Goal: Task Accomplishment & Management: Manage account settings

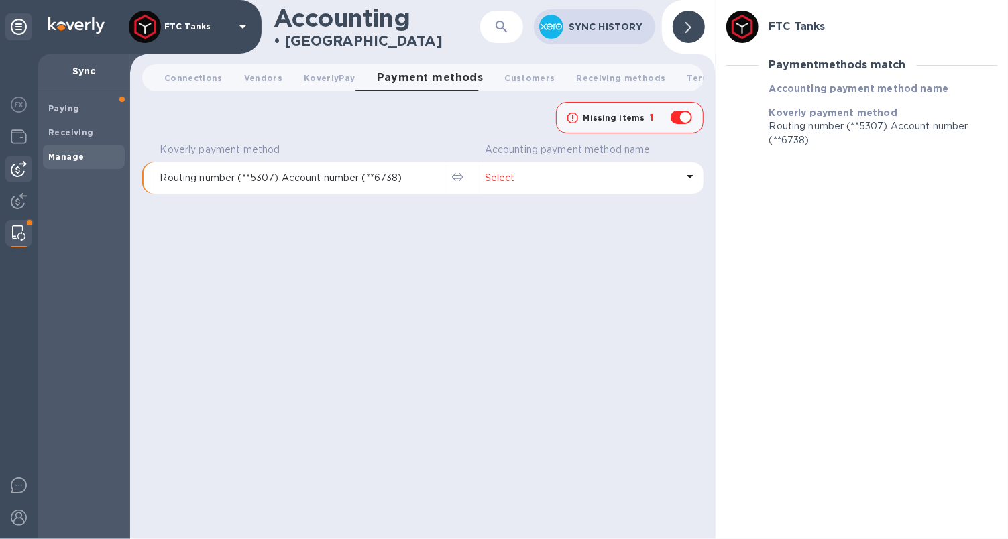
click at [21, 168] on img at bounding box center [19, 169] width 16 height 16
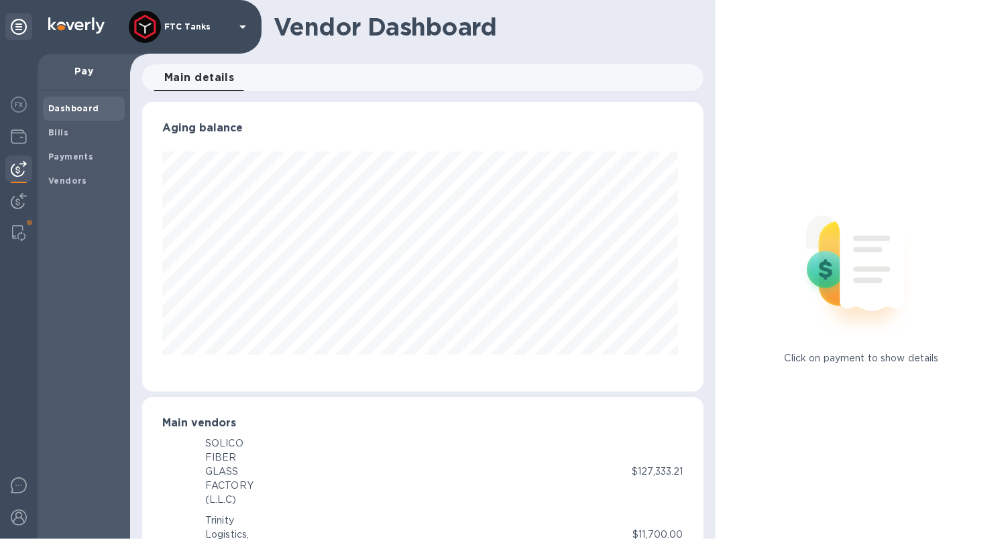
scroll to position [289, 556]
click at [76, 133] on span "Bills" at bounding box center [83, 132] width 71 height 13
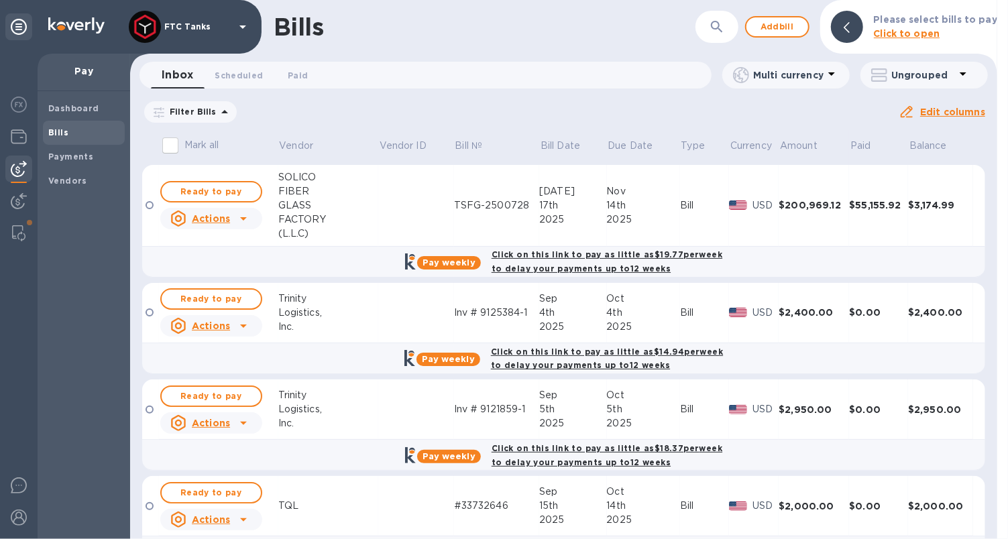
click at [0, 0] on icon at bounding box center [0, 0] width 0 height 0
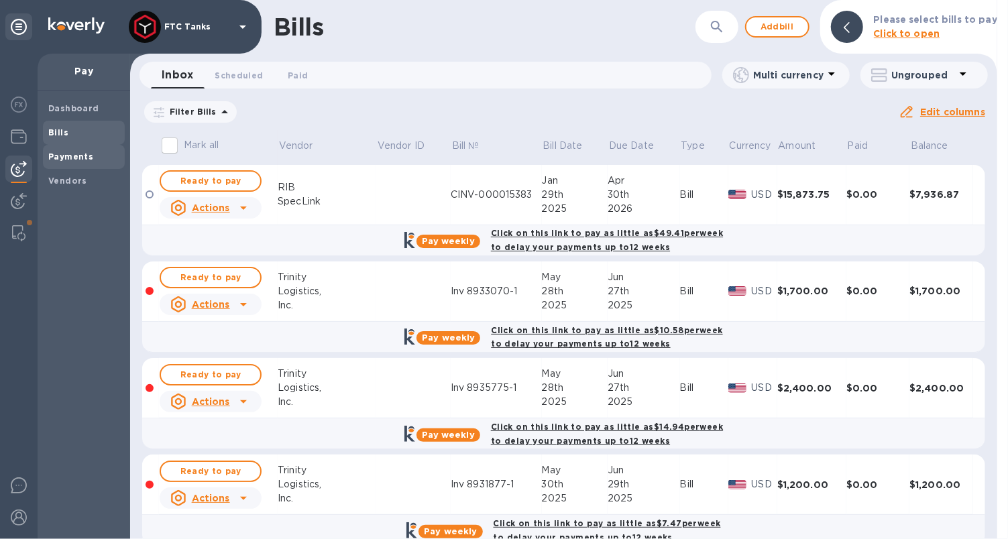
click at [89, 152] on b "Payments" at bounding box center [70, 157] width 45 height 10
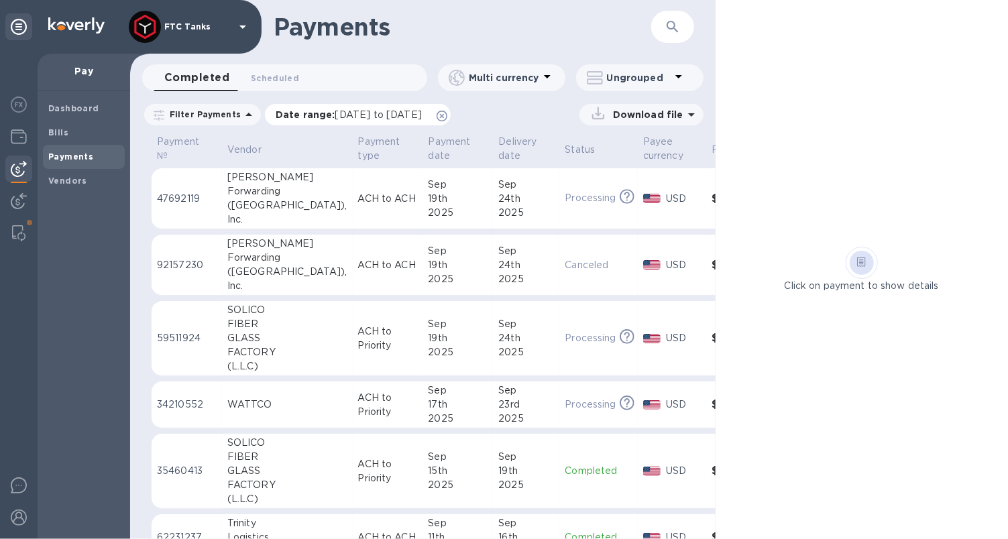
click at [447, 113] on icon at bounding box center [442, 116] width 11 height 11
click at [241, 117] on icon at bounding box center [249, 115] width 16 height 16
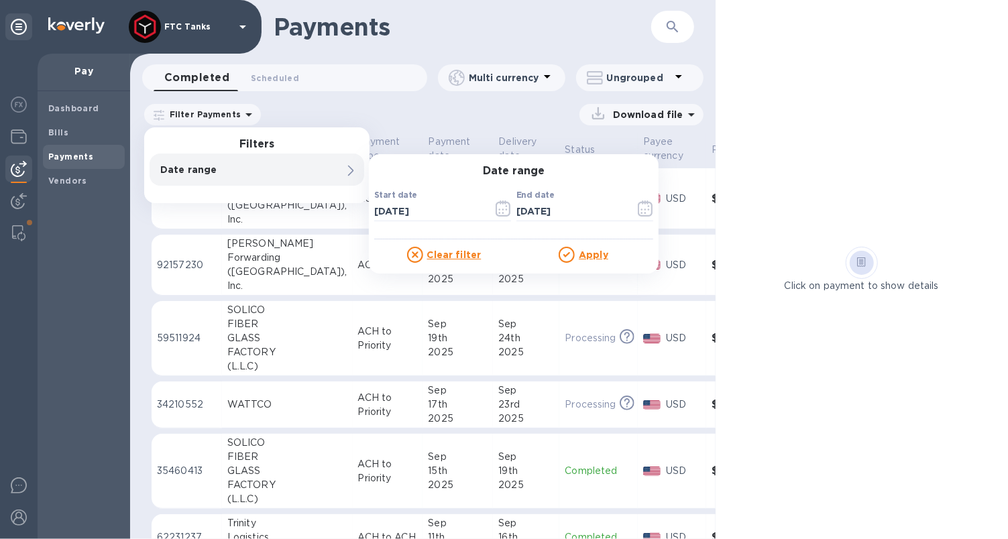
click at [292, 102] on div "Filter Payments Filters Date range 0 Date range Start date [DATE] ​ End date [D…" at bounding box center [423, 117] width 586 height 31
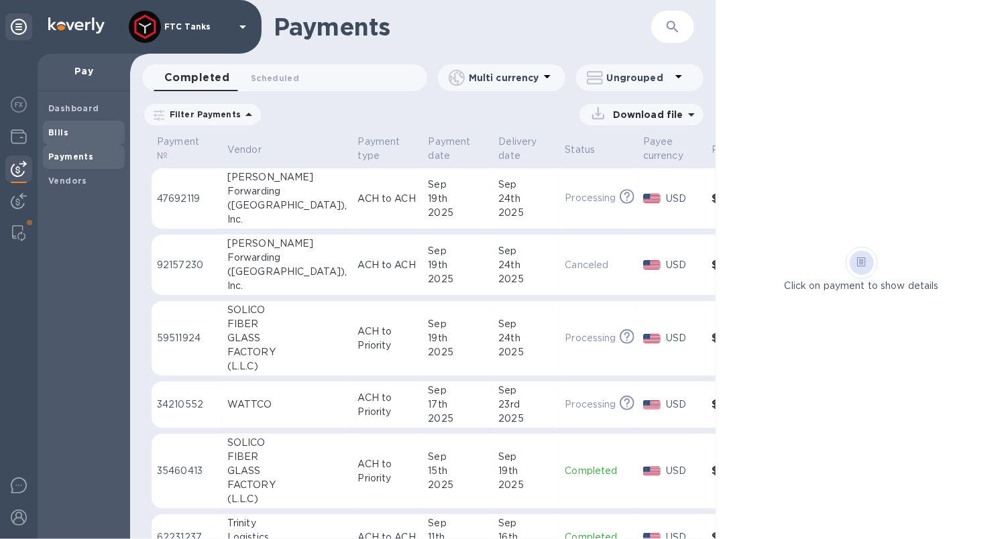
click at [68, 136] on span "Bills" at bounding box center [83, 132] width 71 height 13
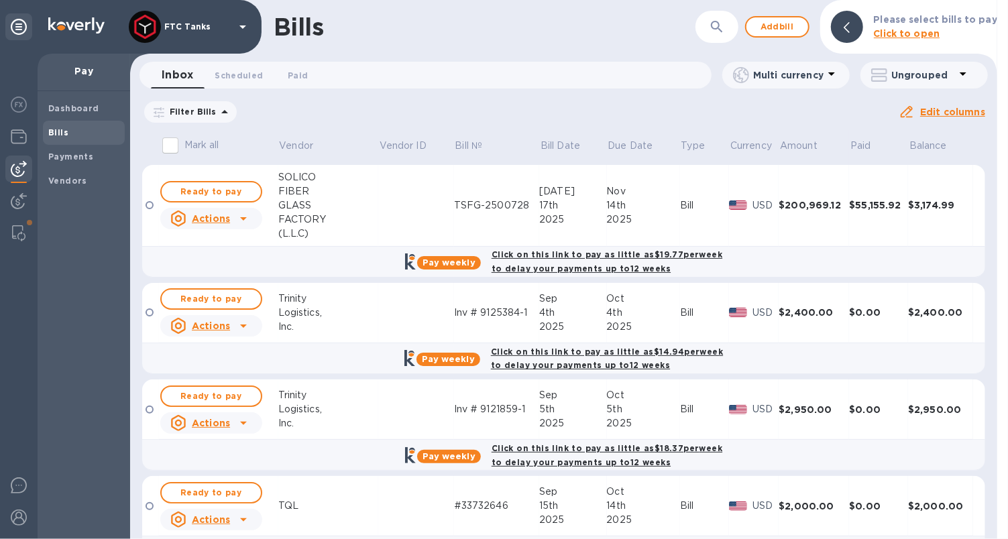
click at [0, 0] on icon at bounding box center [0, 0] width 0 height 0
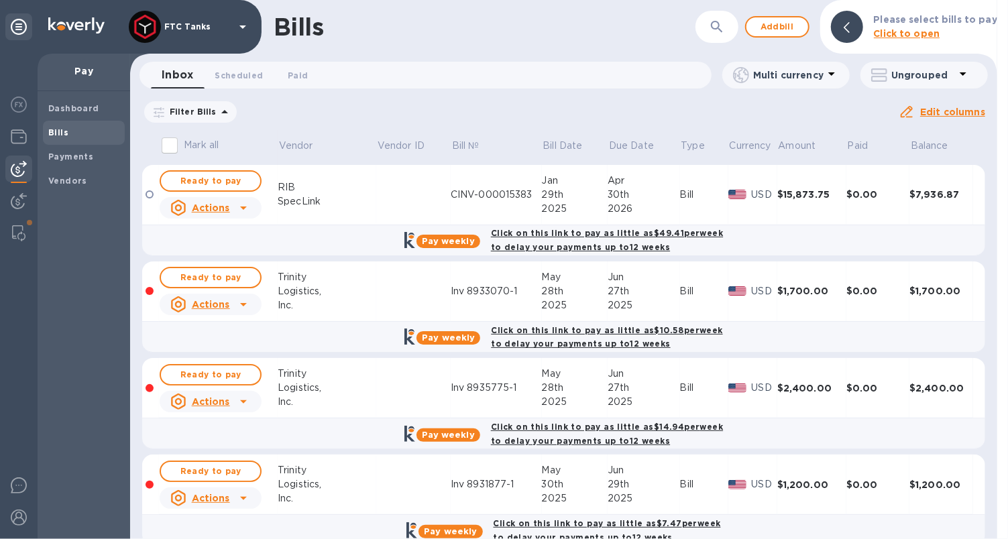
click at [203, 113] on p "Filter Bills" at bounding box center [190, 111] width 52 height 11
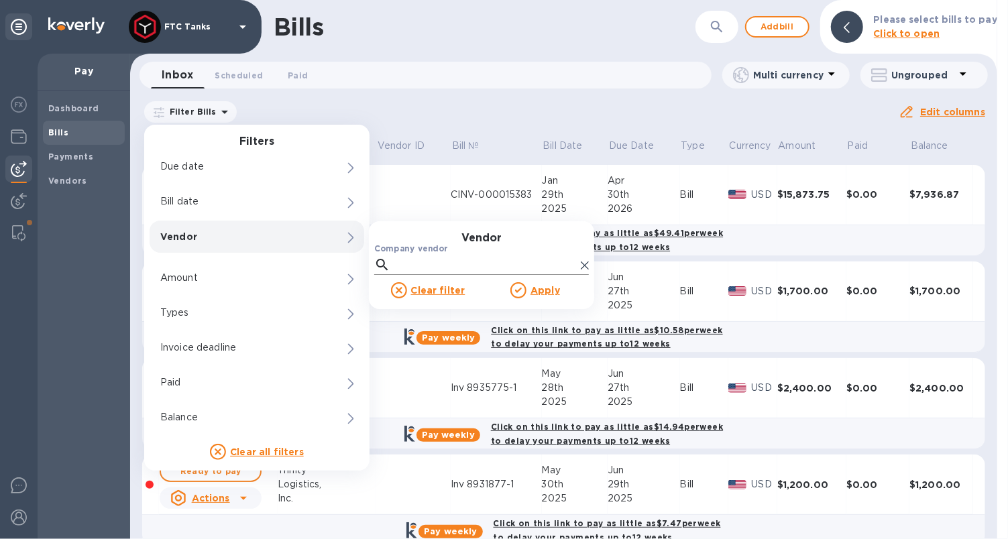
click at [413, 268] on input "Company vendor" at bounding box center [486, 265] width 180 height 20
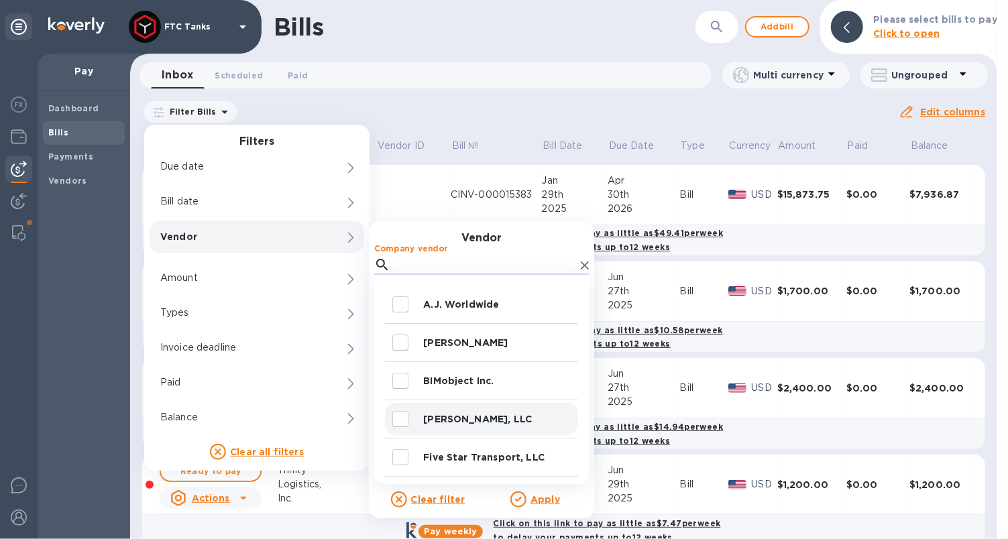
click at [399, 421] on input "decorative checkbox" at bounding box center [400, 419] width 28 height 28
checkbox input "true"
click at [547, 500] on u "Apply" at bounding box center [546, 499] width 30 height 11
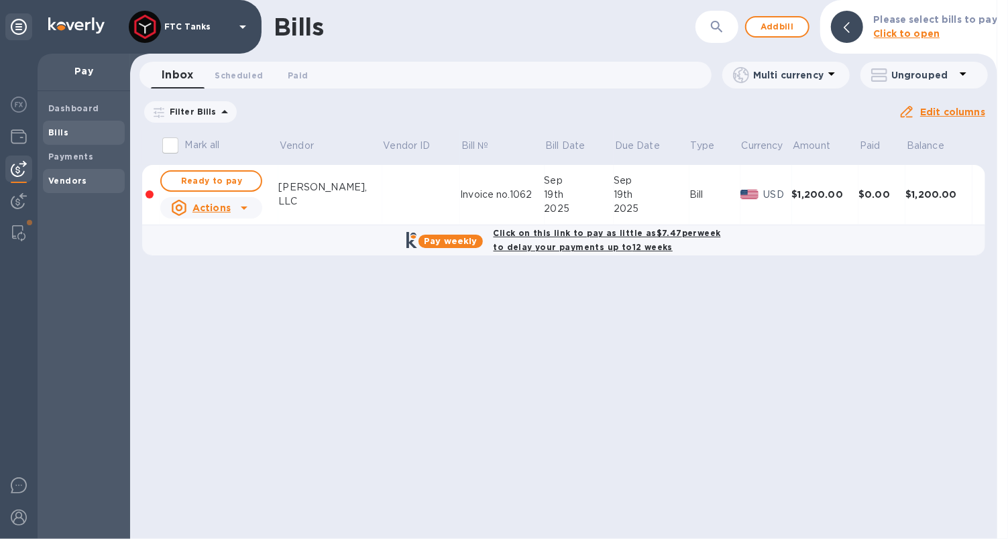
click at [74, 176] on b "Vendors" at bounding box center [67, 181] width 39 height 10
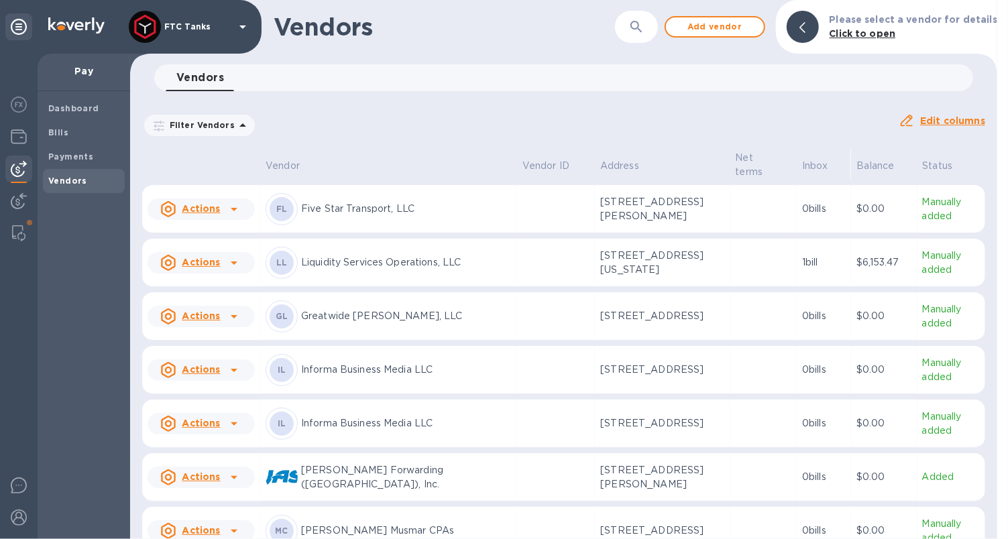
scroll to position [87, 0]
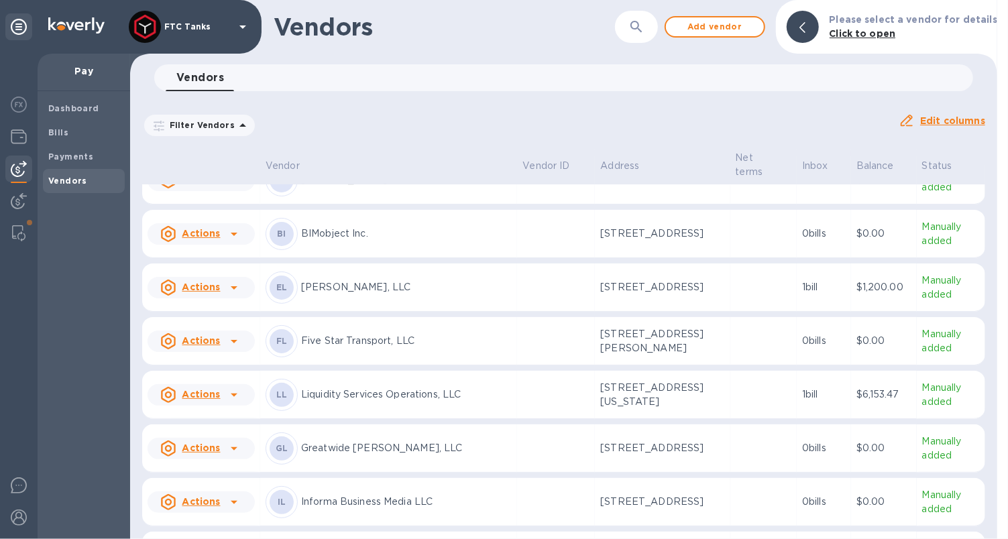
click at [341, 290] on p "[PERSON_NAME], LLC" at bounding box center [406, 287] width 211 height 14
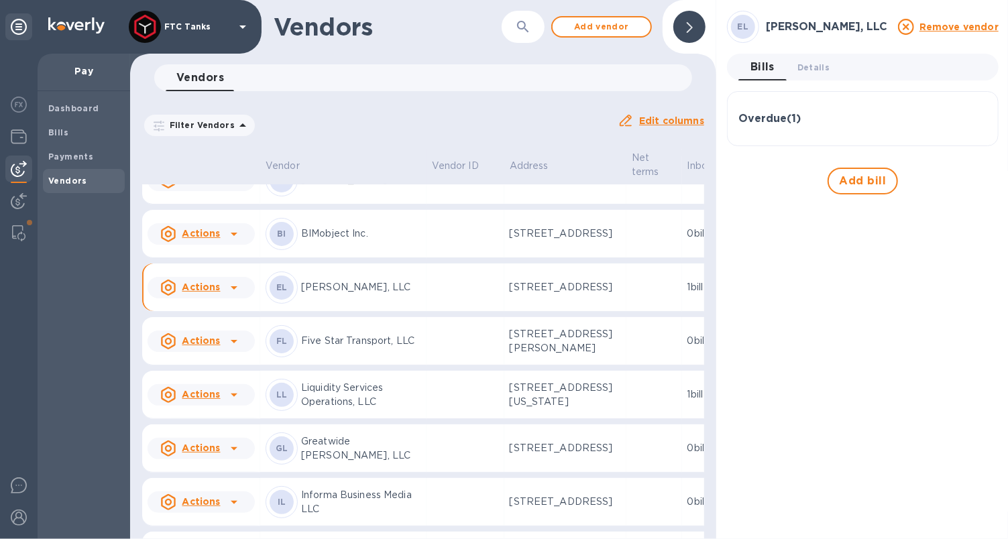
click at [814, 107] on div "Overdue ( 1 )" at bounding box center [863, 119] width 249 height 32
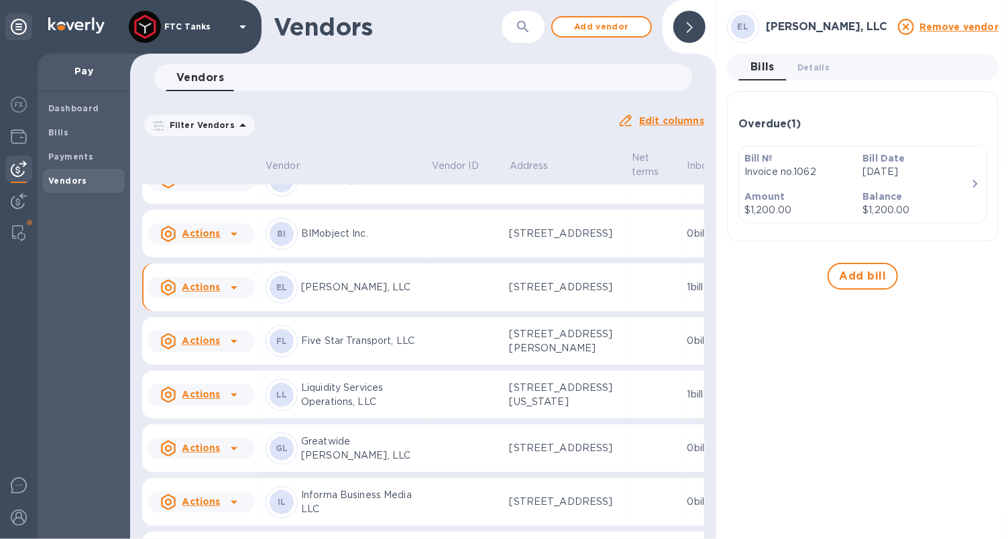
click at [839, 167] on p "Invoice no.1062" at bounding box center [798, 172] width 107 height 14
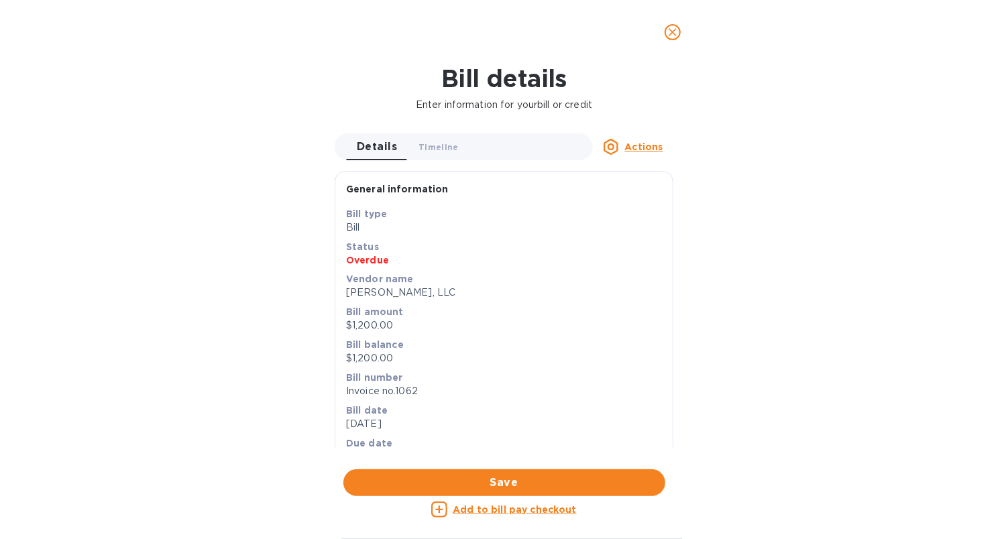
click at [397, 288] on p "[PERSON_NAME], LLC" at bounding box center [504, 293] width 316 height 14
click at [390, 294] on p "[PERSON_NAME], LLC" at bounding box center [504, 293] width 316 height 14
click at [444, 146] on span "Timeline 0" at bounding box center [439, 147] width 40 height 14
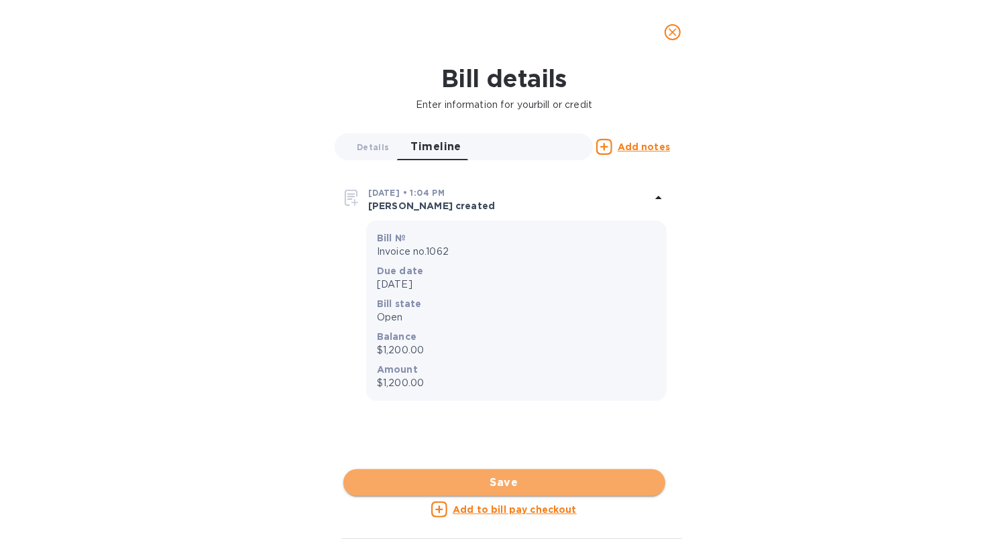
click at [578, 480] on span "Save" at bounding box center [504, 483] width 301 height 16
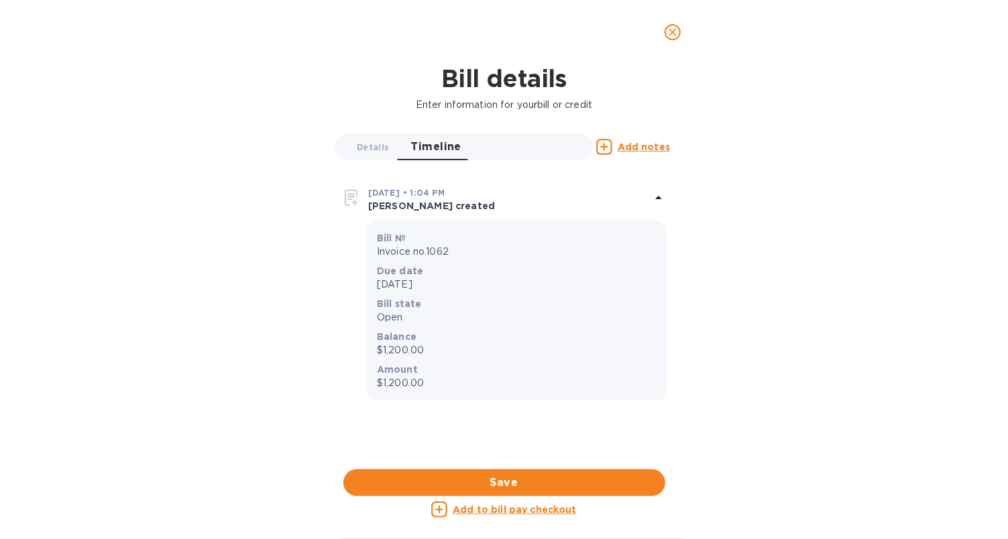
click at [674, 34] on icon "close" at bounding box center [673, 32] width 8 height 8
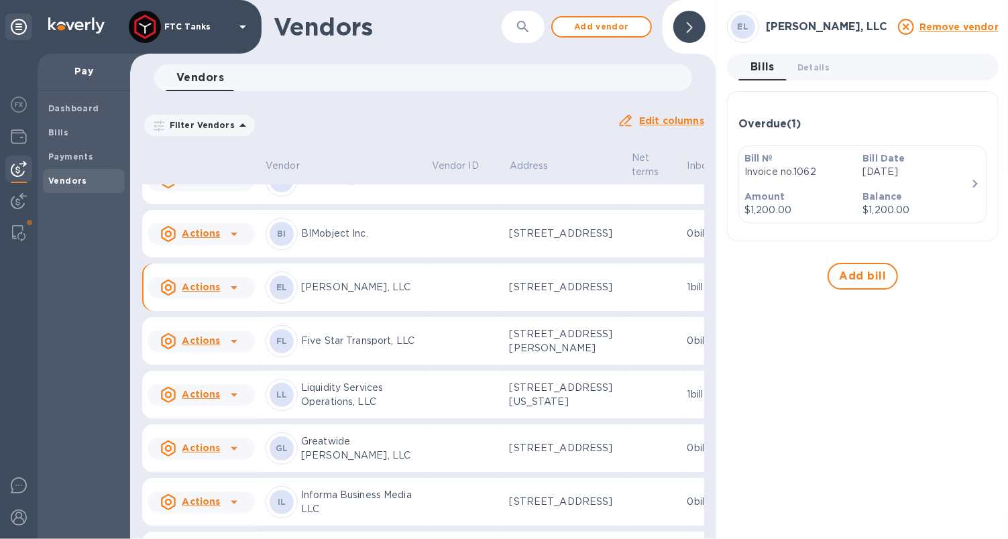
drag, startPoint x: 682, startPoint y: 30, endPoint x: 432, endPoint y: 71, distance: 253.5
click at [683, 30] on div at bounding box center [689, 27] width 32 height 32
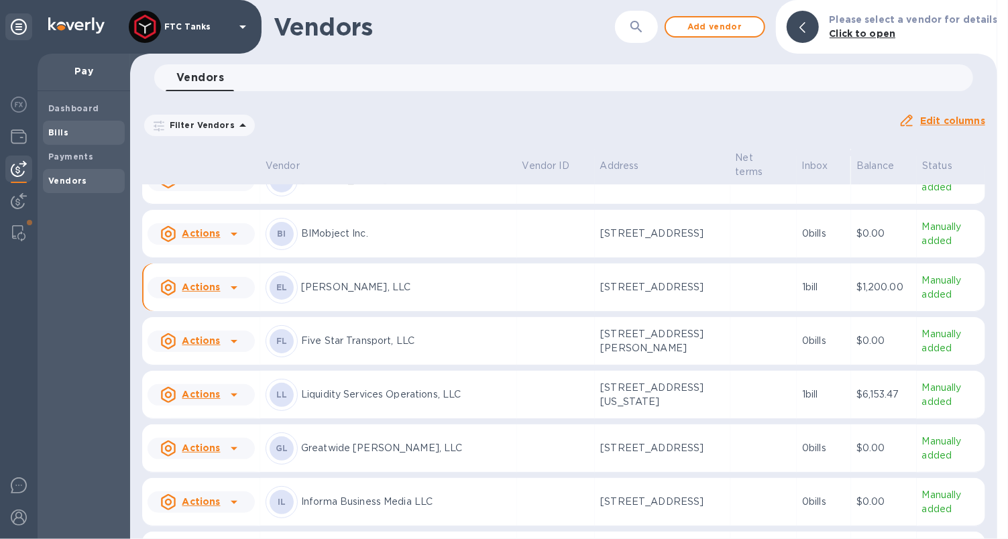
click at [85, 125] on div "Bills" at bounding box center [84, 133] width 82 height 24
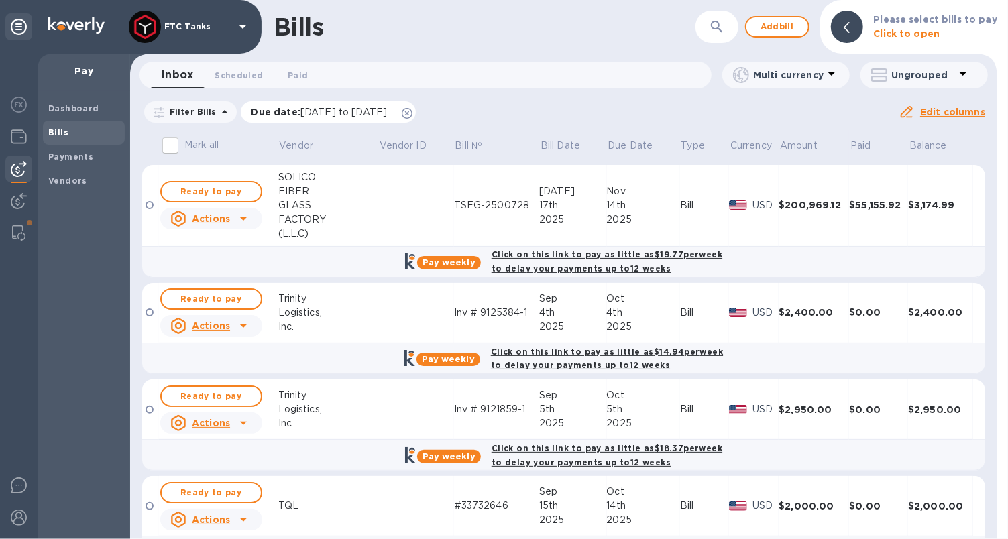
click at [413, 113] on icon at bounding box center [407, 113] width 11 height 11
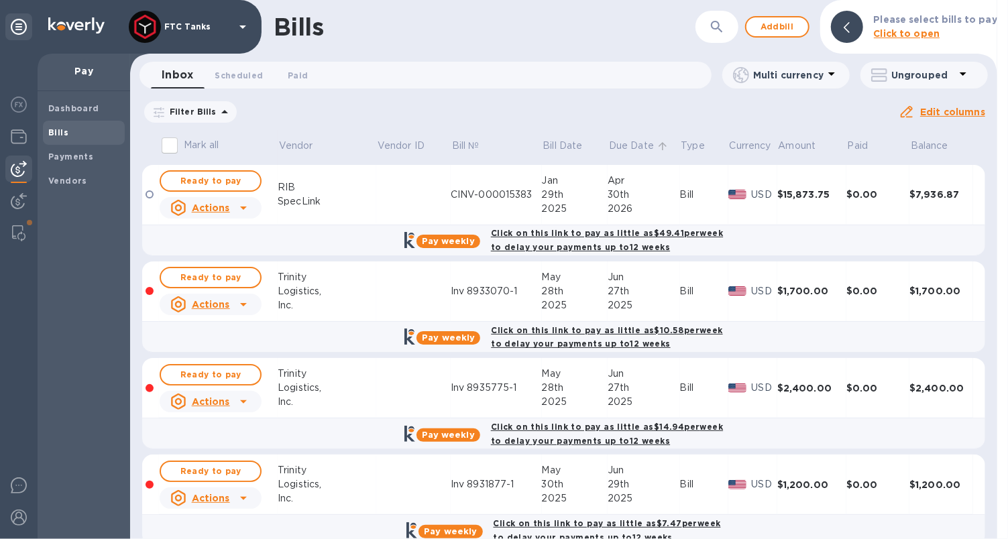
click at [609, 146] on p "Due Date" at bounding box center [631, 146] width 45 height 14
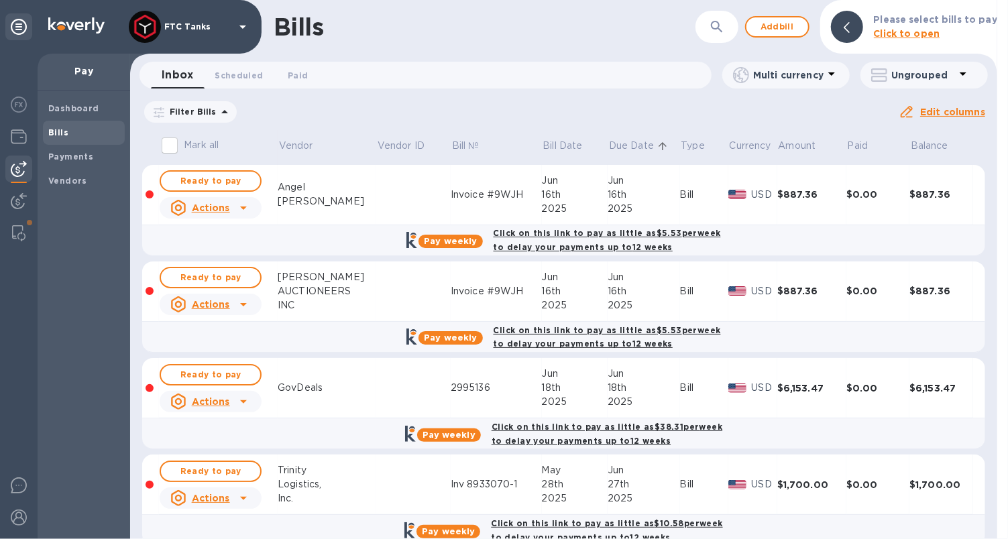
click at [614, 146] on p "Due Date" at bounding box center [631, 146] width 45 height 14
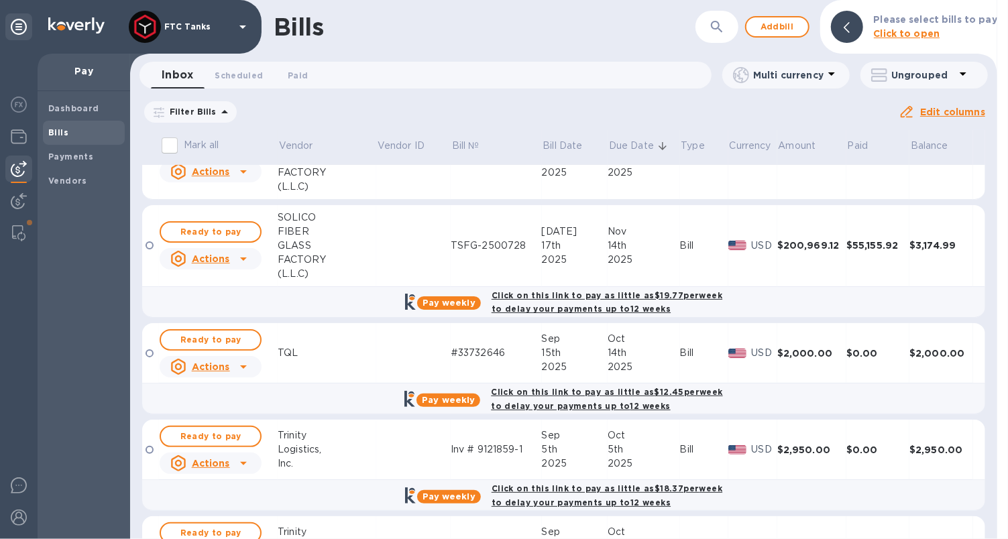
scroll to position [191, 0]
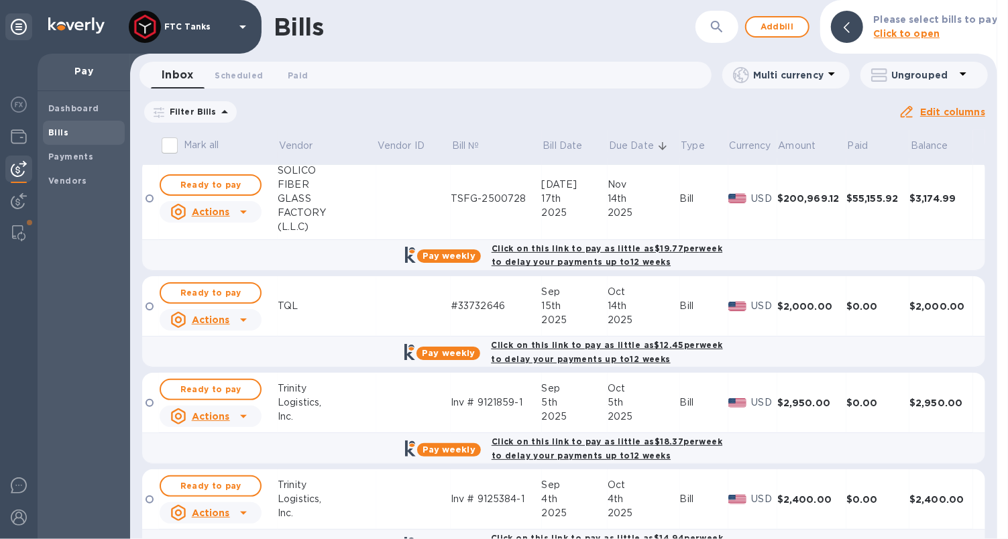
click at [245, 318] on icon at bounding box center [243, 320] width 16 height 16
click at [286, 339] on div at bounding box center [504, 269] width 1008 height 539
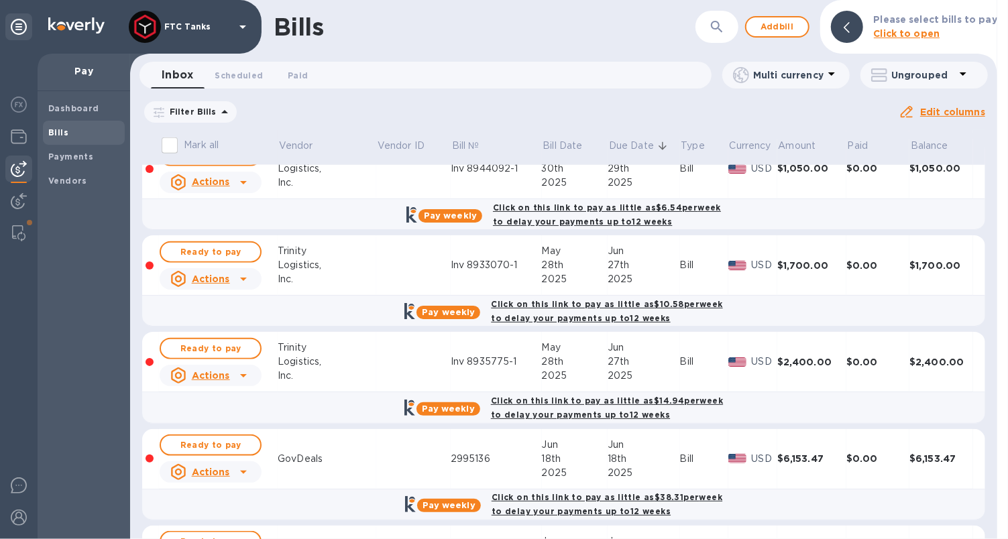
scroll to position [950, 0]
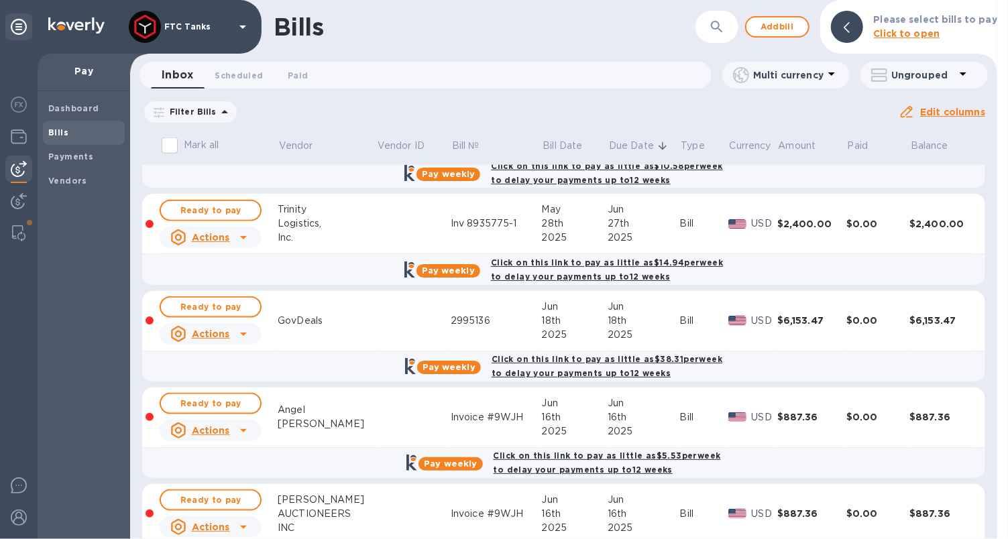
click at [244, 326] on icon at bounding box center [243, 334] width 16 height 16
click at [349, 321] on div at bounding box center [504, 269] width 1008 height 539
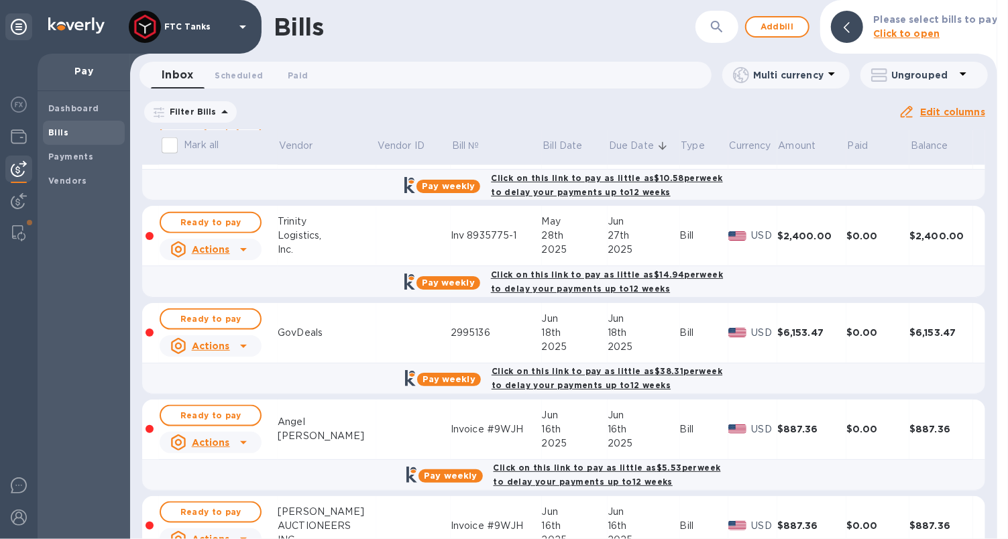
scroll to position [991, 0]
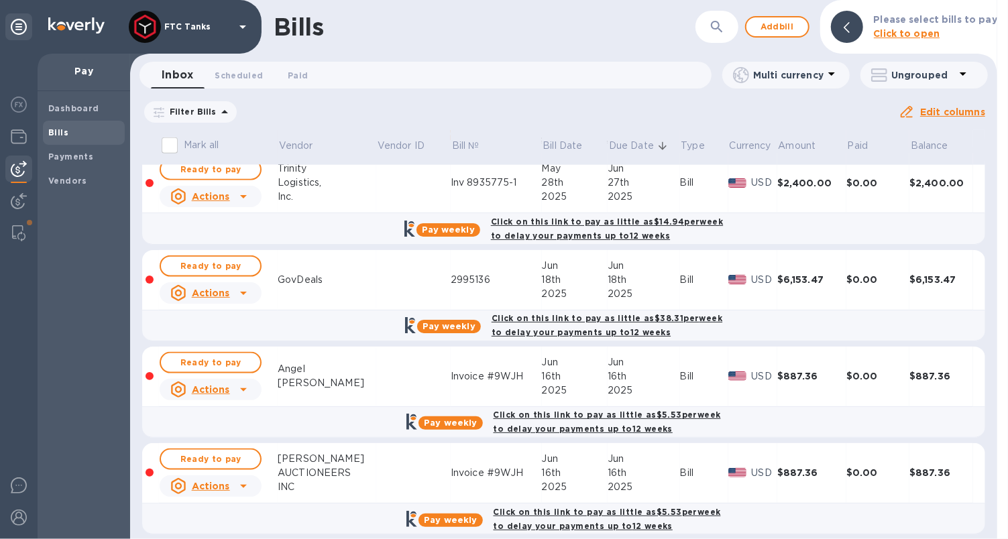
click at [233, 384] on div at bounding box center [243, 389] width 21 height 21
click at [217, 434] on b "Delete" at bounding box center [215, 433] width 34 height 11
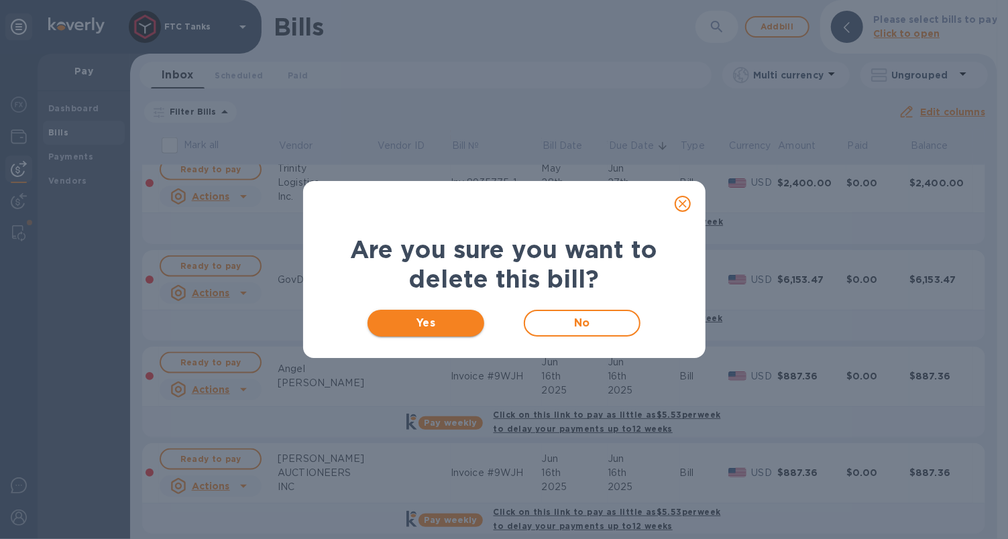
click at [451, 319] on span "Yes" at bounding box center [426, 323] width 96 height 16
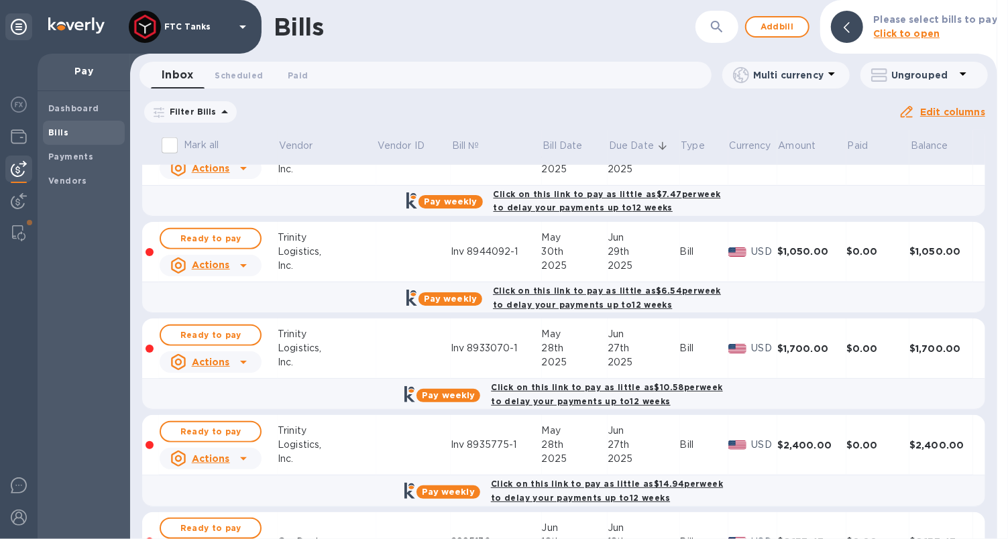
scroll to position [896, 0]
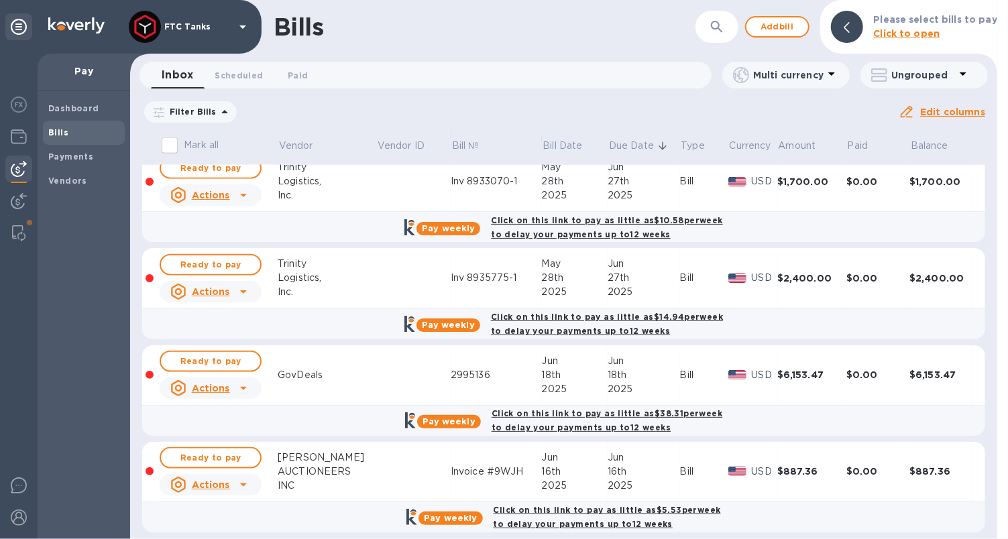
click at [243, 387] on icon at bounding box center [243, 388] width 7 height 3
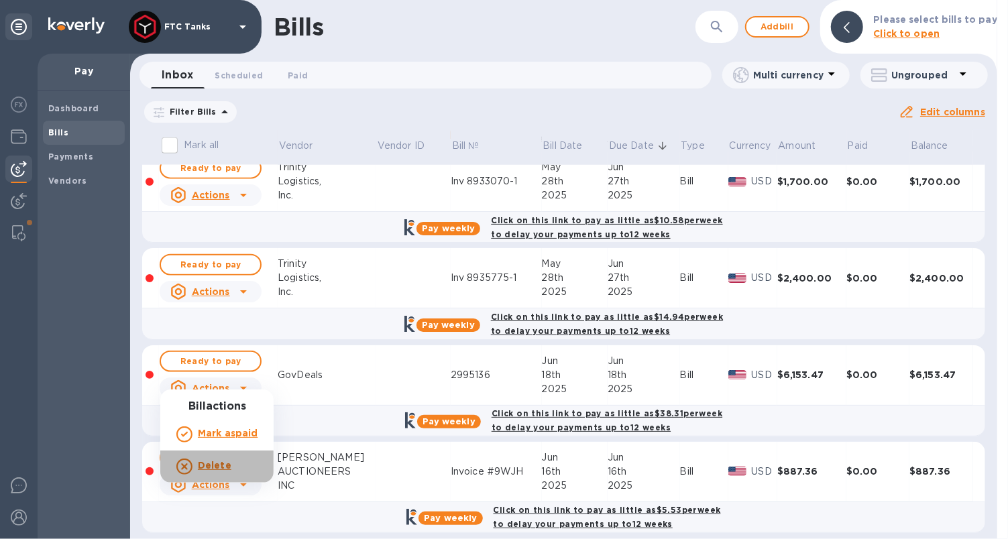
click at [198, 466] on b "Delete" at bounding box center [215, 465] width 34 height 11
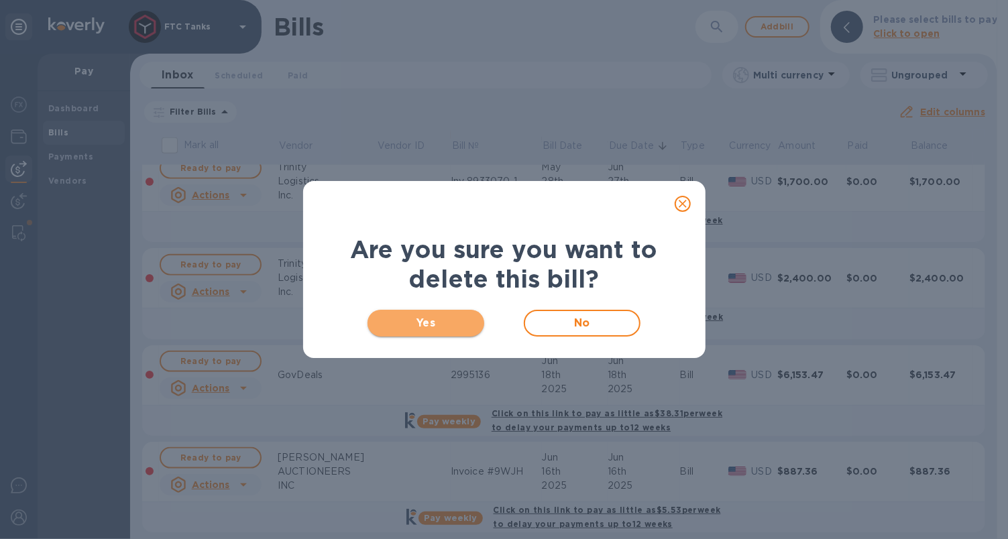
click at [442, 328] on span "Yes" at bounding box center [426, 323] width 96 height 16
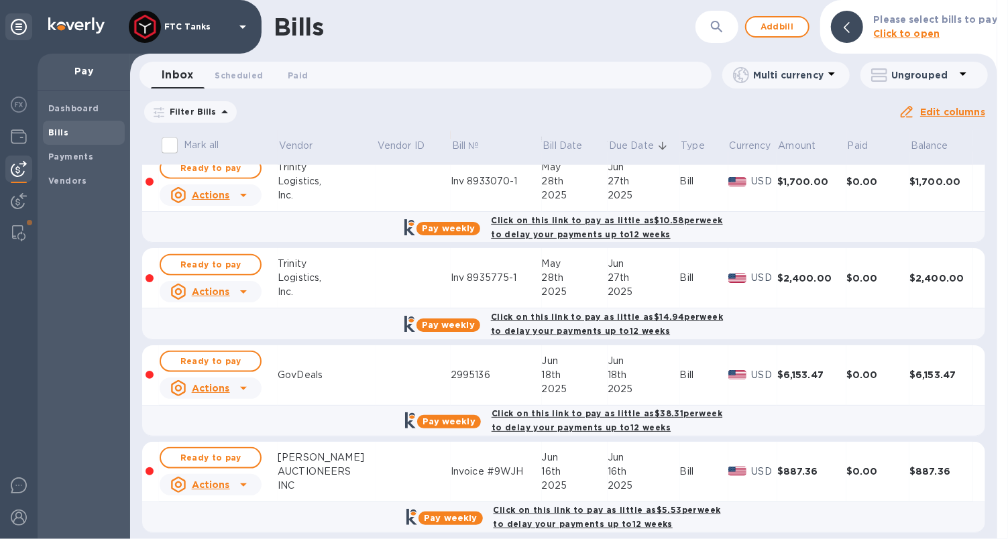
scroll to position [0, 0]
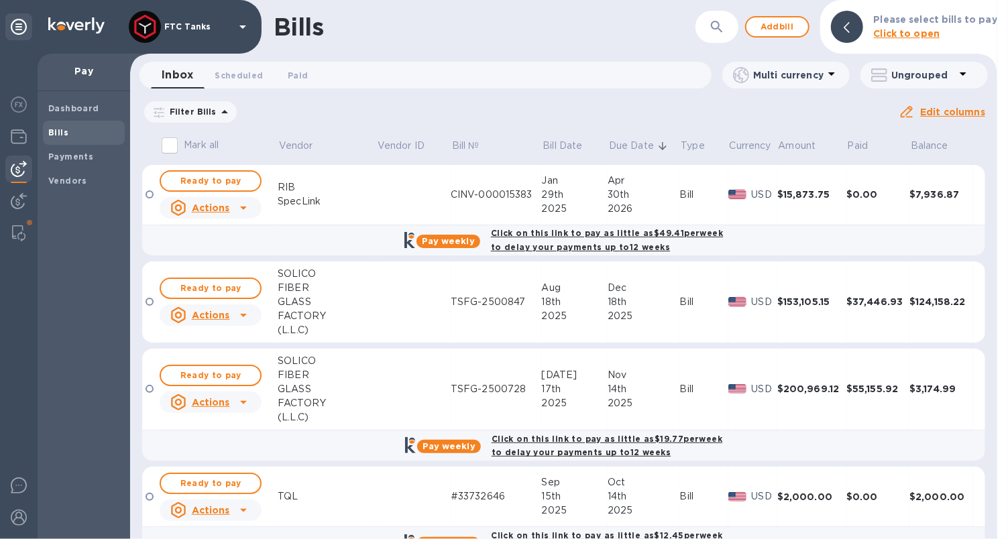
click at [236, 400] on icon at bounding box center [243, 402] width 16 height 16
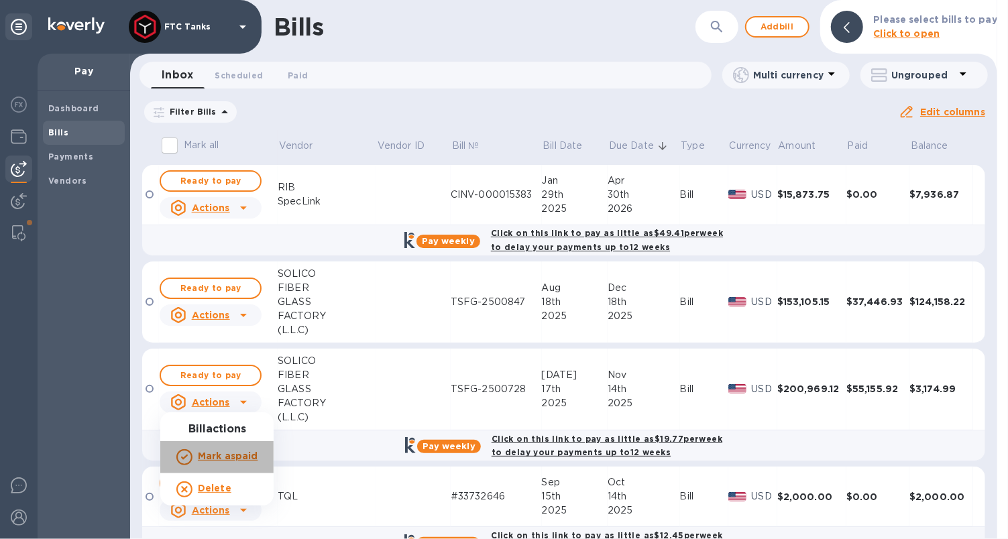
click at [245, 460] on b "Mark as paid" at bounding box center [228, 456] width 60 height 11
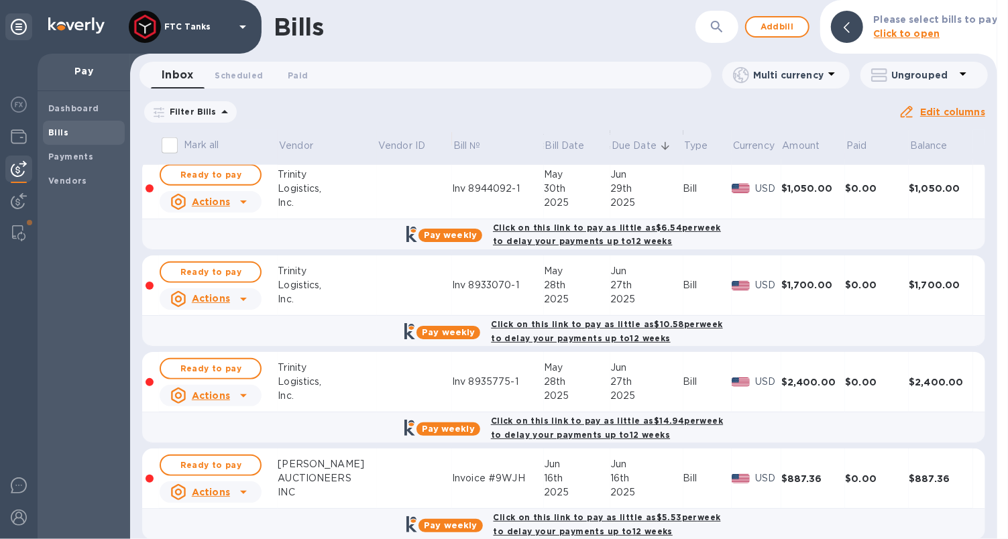
scroll to position [682, 0]
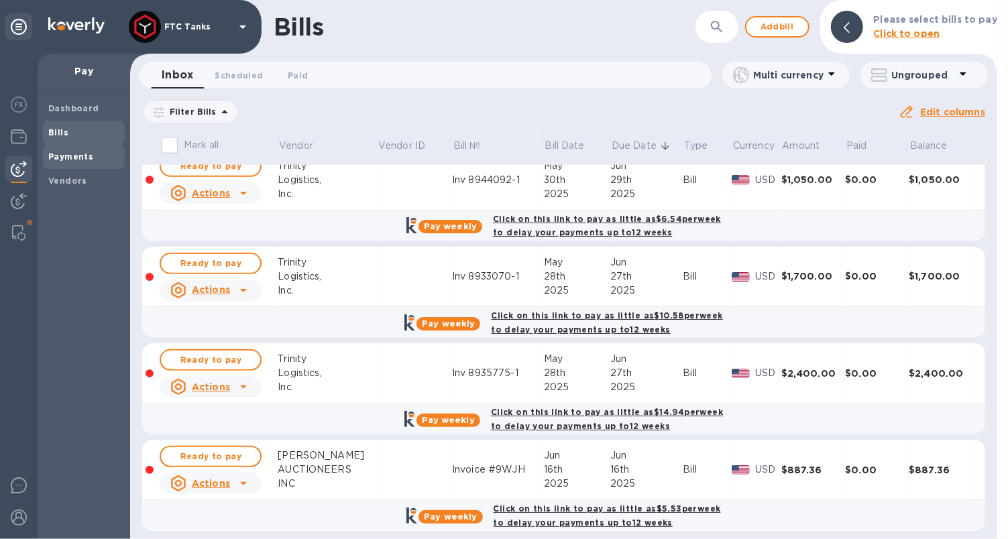
click at [77, 158] on b "Payments" at bounding box center [70, 157] width 45 height 10
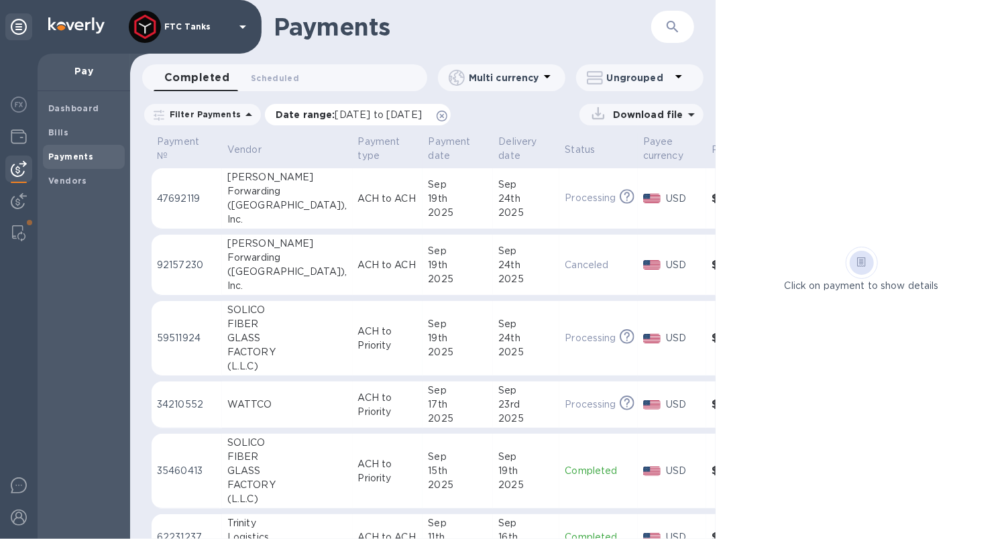
click at [447, 117] on icon at bounding box center [442, 116] width 11 height 11
click at [559, 217] on td "Processing This payment is under compliance review, which may take up to 3 busi…" at bounding box center [598, 198] width 78 height 61
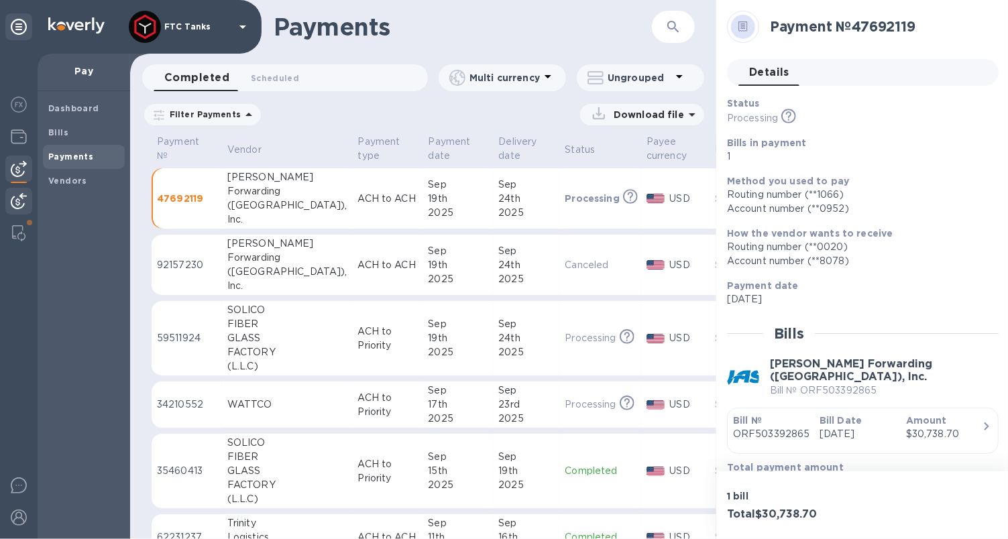
click at [24, 193] on img at bounding box center [19, 201] width 16 height 16
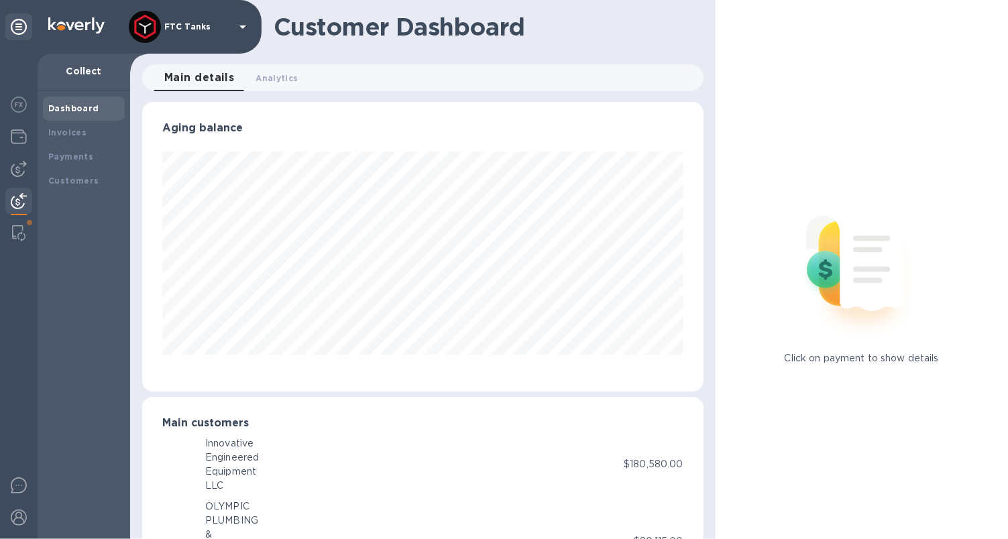
scroll to position [670523, 670257]
click at [14, 235] on img at bounding box center [18, 233] width 13 height 16
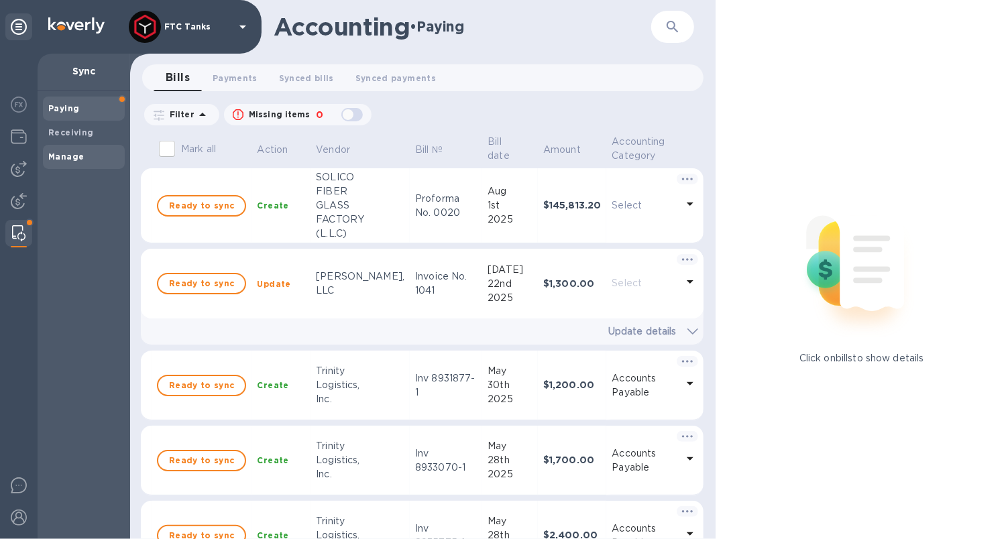
click at [70, 156] on b "Manage" at bounding box center [66, 157] width 36 height 10
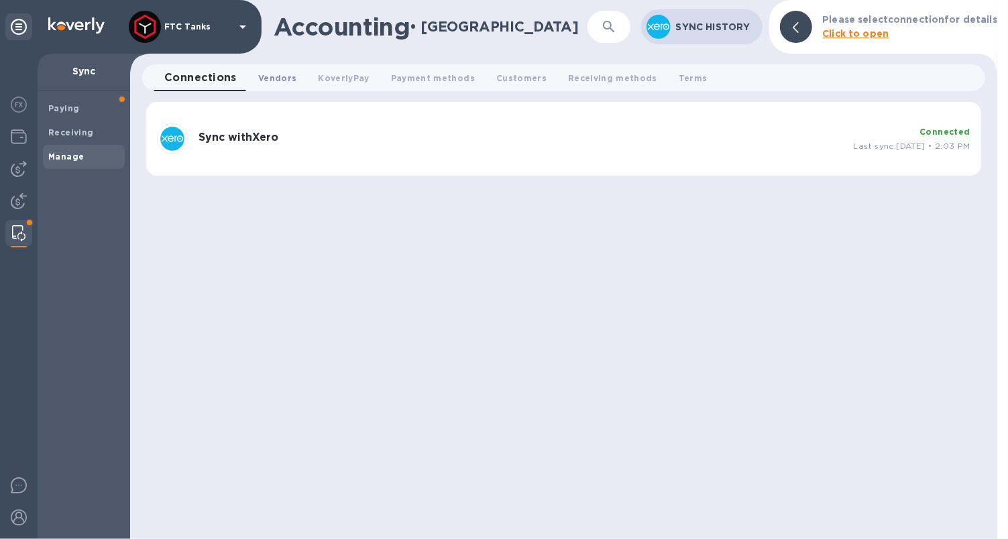
click at [287, 80] on span "Vendors 0" at bounding box center [277, 78] width 38 height 14
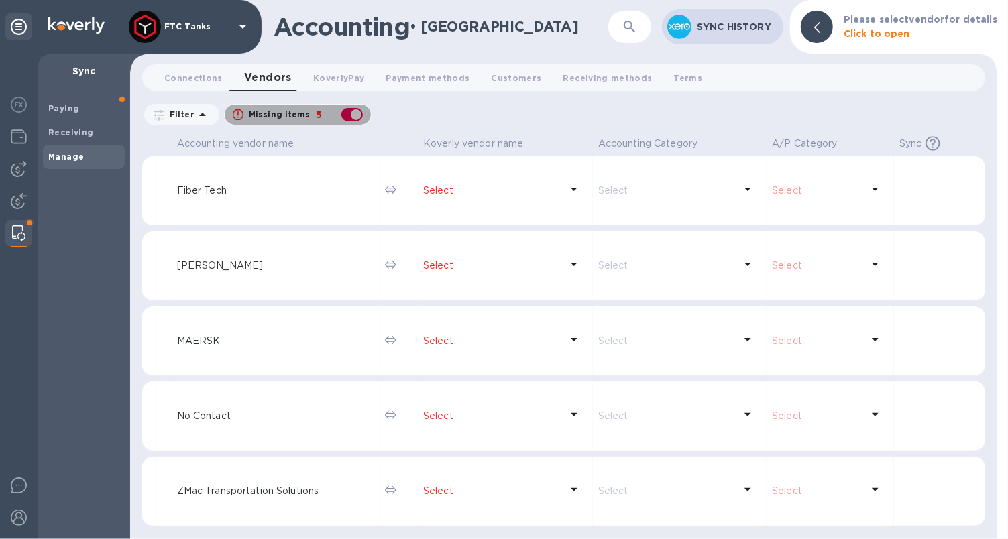
click at [355, 112] on div "button" at bounding box center [352, 114] width 27 height 19
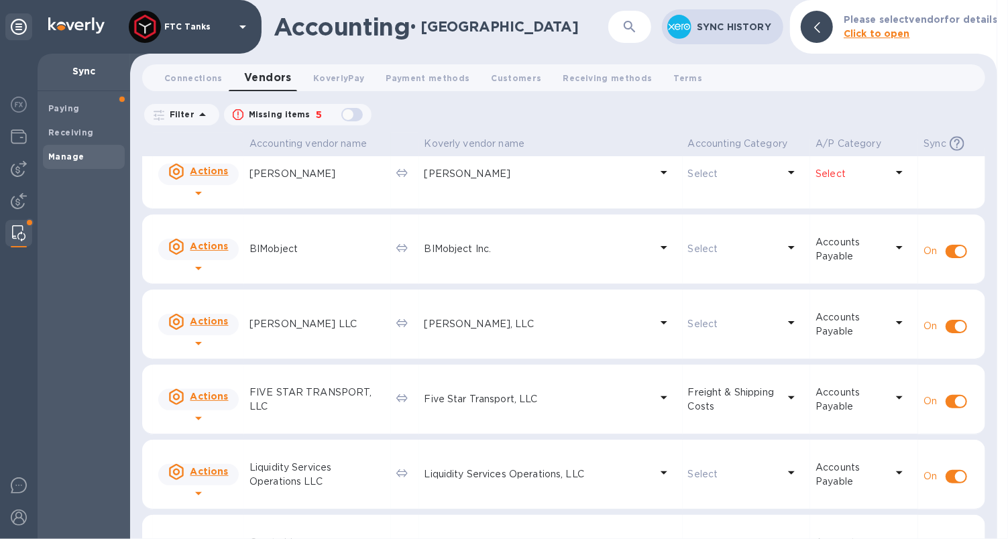
scroll to position [111, 0]
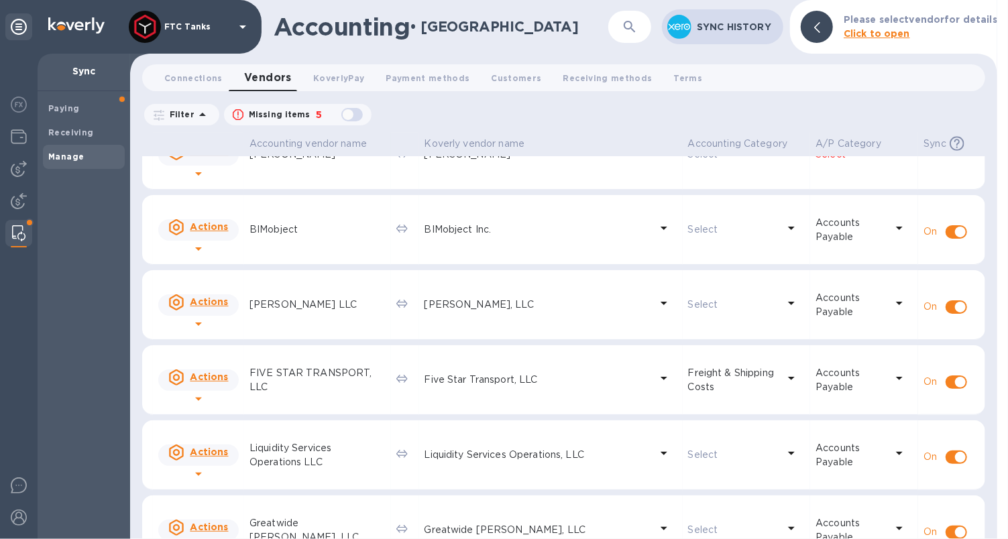
click at [476, 304] on p "[PERSON_NAME], LLC" at bounding box center [538, 305] width 226 height 14
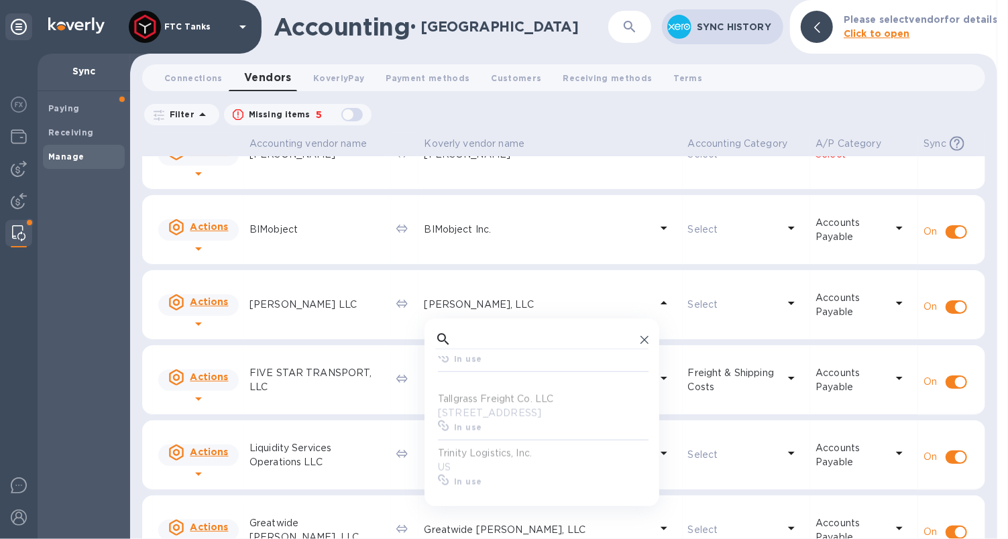
scroll to position [1135, 0]
click at [351, 311] on div "[PERSON_NAME] LLC" at bounding box center [318, 304] width 142 height 19
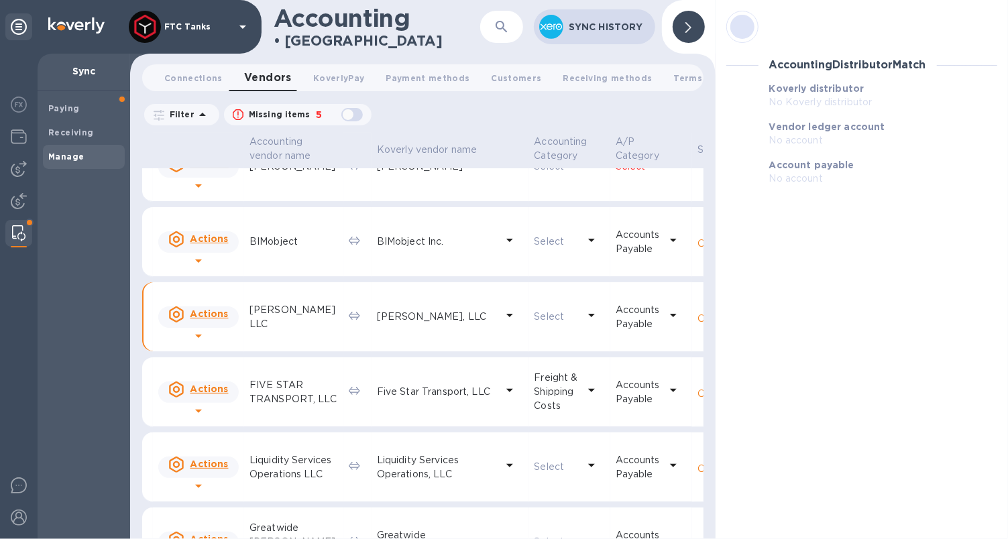
scroll to position [138, 0]
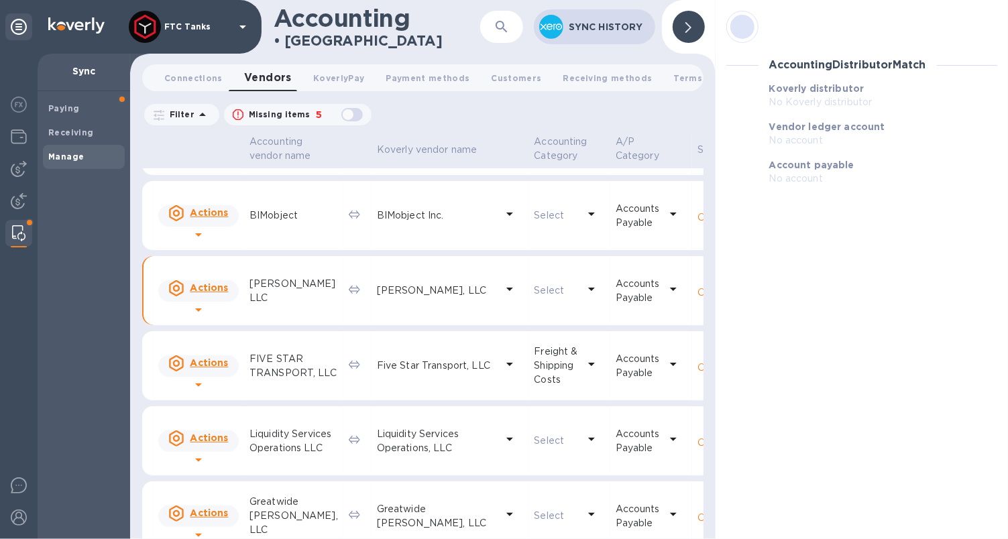
click at [284, 305] on p "[PERSON_NAME] LLC" at bounding box center [294, 291] width 89 height 28
click at [276, 305] on p "[PERSON_NAME] LLC" at bounding box center [294, 291] width 89 height 28
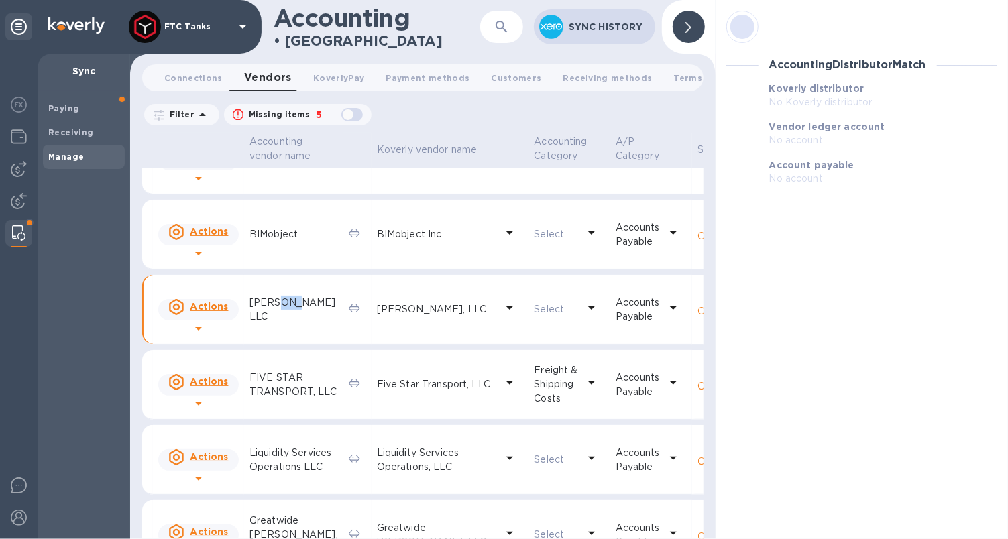
scroll to position [109, 0]
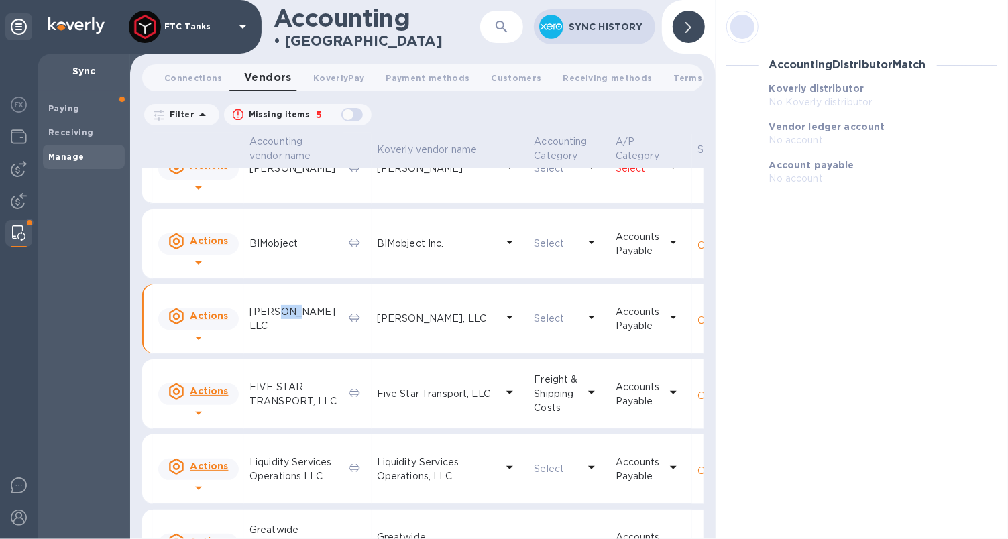
click at [202, 337] on icon at bounding box center [198, 338] width 7 height 3
click at [296, 329] on div at bounding box center [504, 269] width 1008 height 539
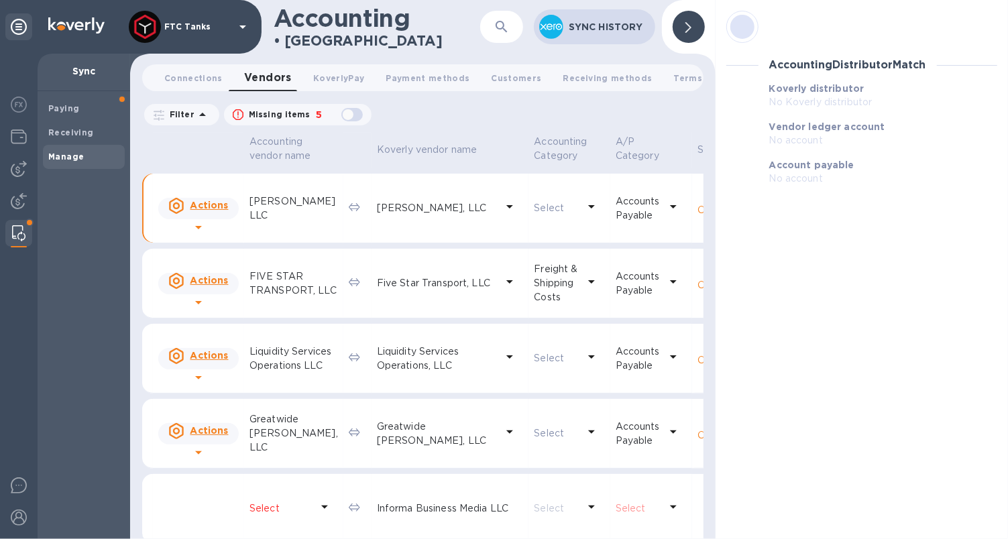
scroll to position [211, 0]
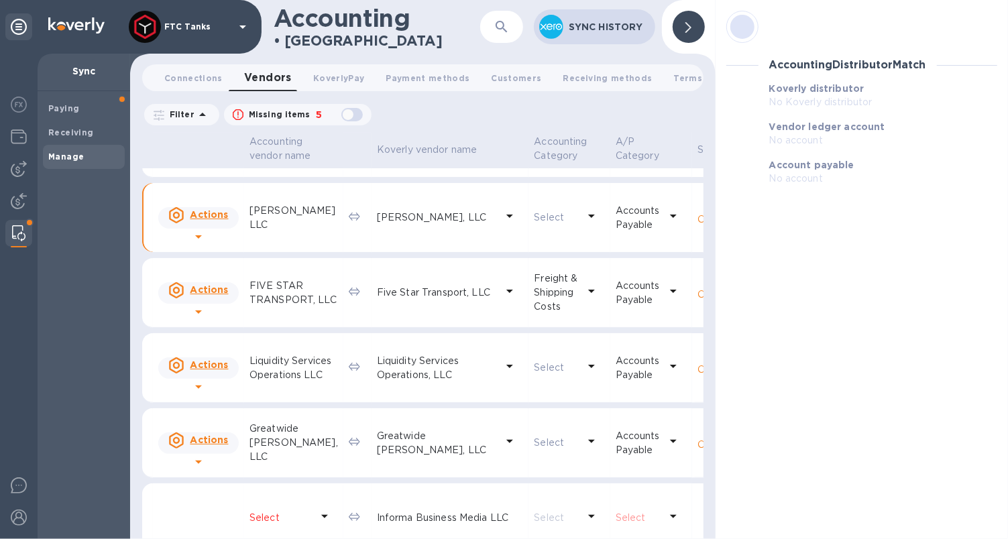
click at [282, 225] on p "[PERSON_NAME] LLC" at bounding box center [294, 218] width 89 height 28
click at [285, 228] on p "[PERSON_NAME] LLC" at bounding box center [294, 218] width 89 height 28
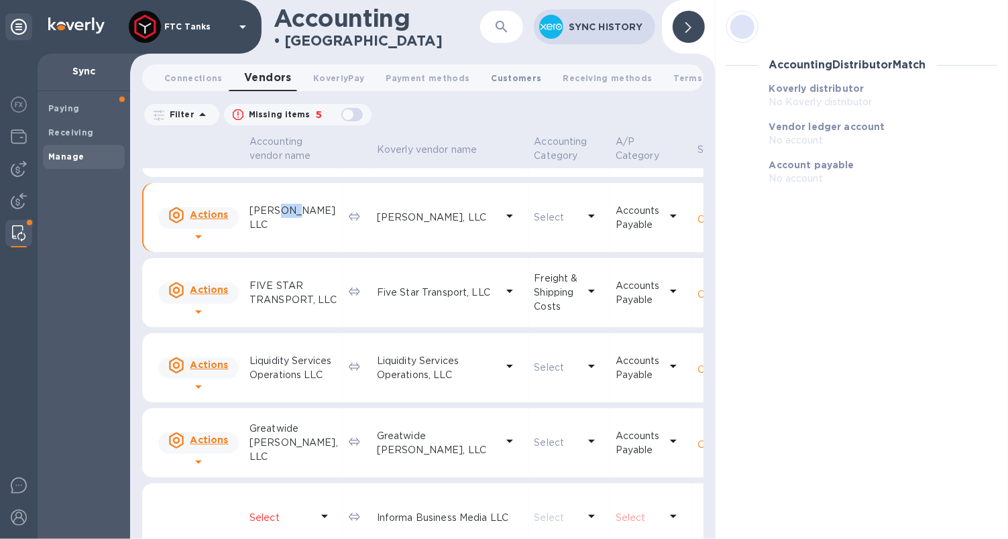
click at [492, 80] on span "Customers 0" at bounding box center [517, 78] width 50 height 14
checkbox input "true"
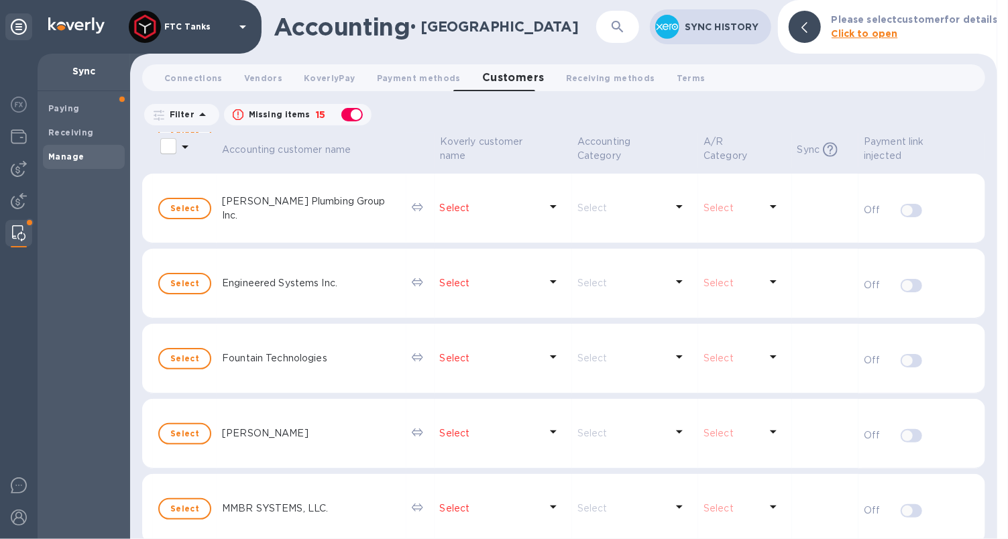
scroll to position [136, 0]
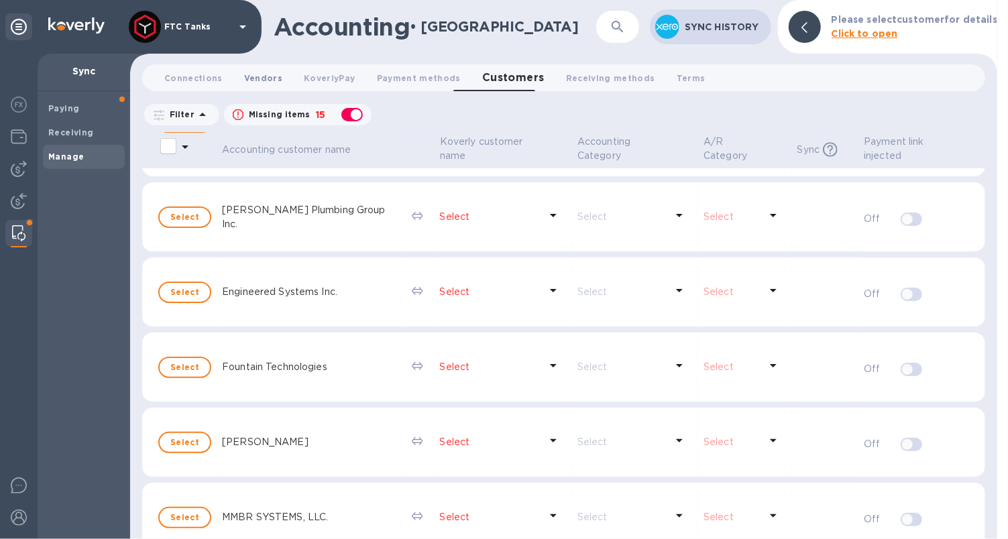
click at [265, 81] on span "Vendors 0" at bounding box center [263, 78] width 38 height 14
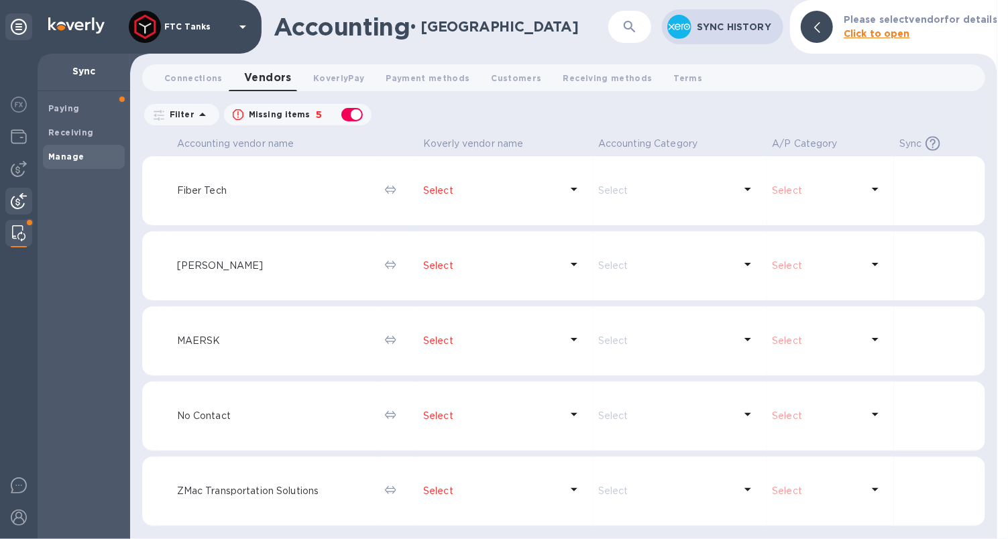
click at [13, 202] on img at bounding box center [19, 201] width 16 height 16
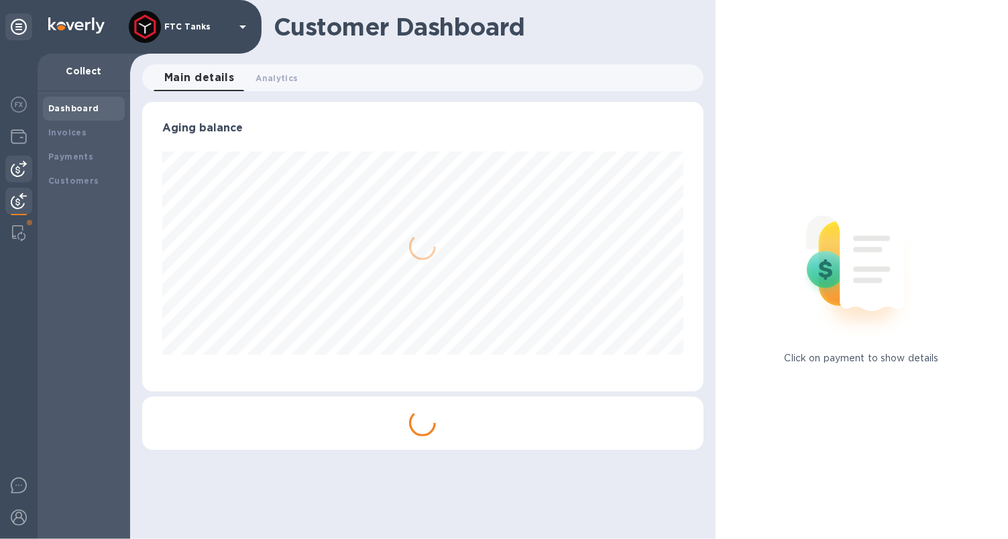
scroll to position [289, 556]
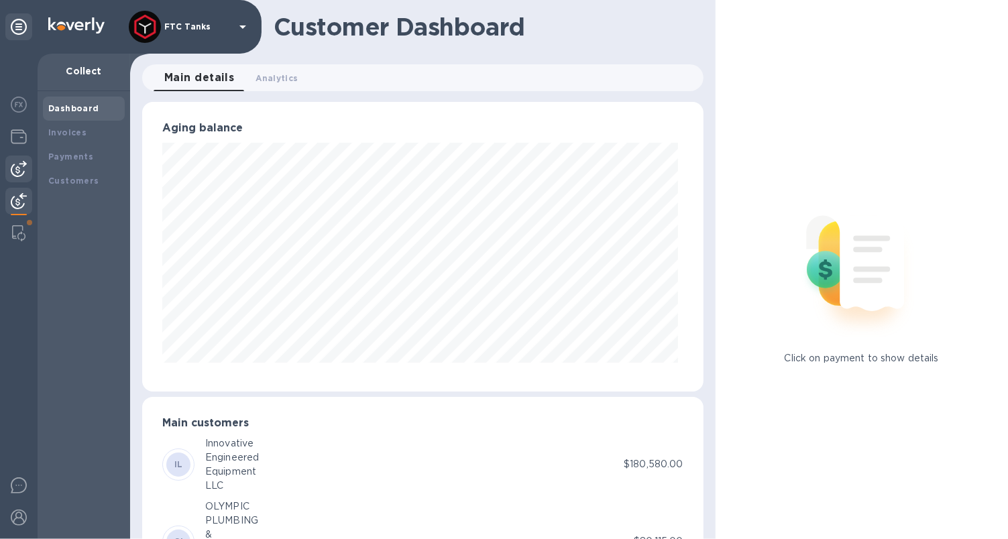
click at [21, 169] on img at bounding box center [19, 169] width 16 height 16
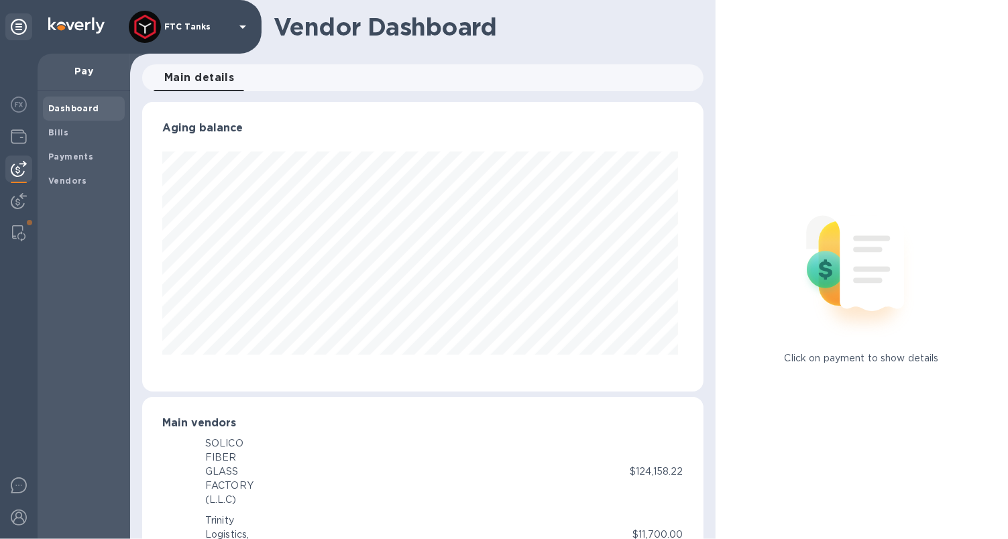
scroll to position [289, 556]
click at [22, 146] on div at bounding box center [18, 138] width 27 height 30
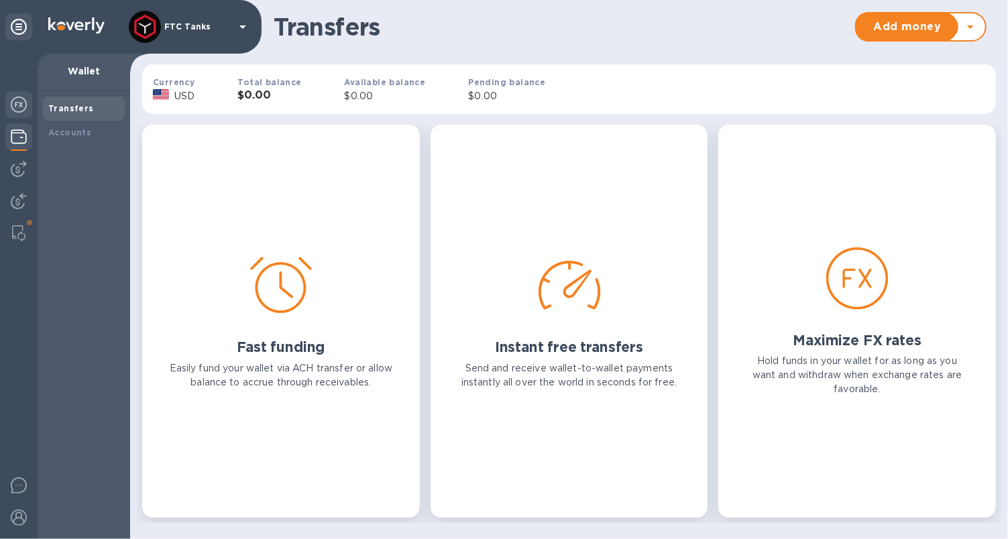
click at [19, 110] on img at bounding box center [19, 105] width 16 height 16
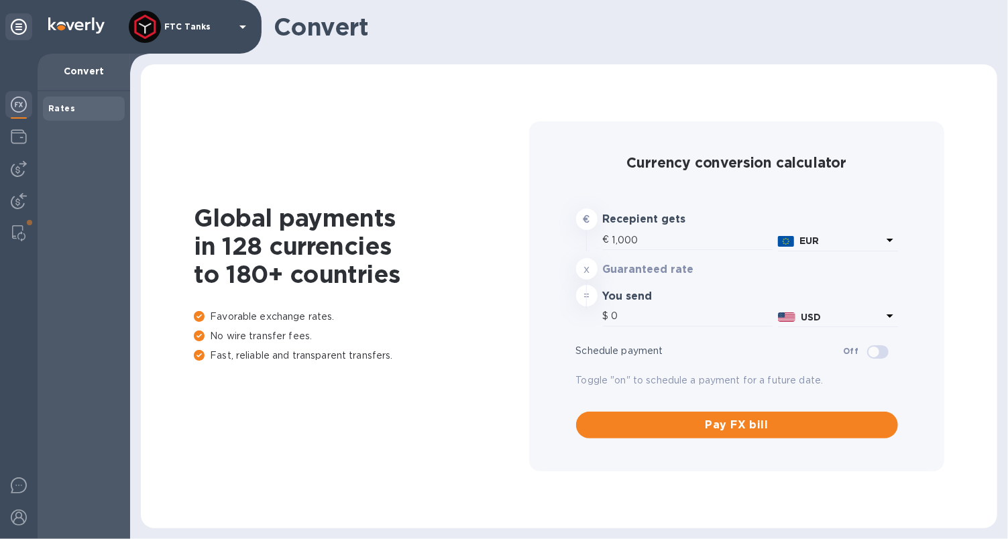
type input "1,182"
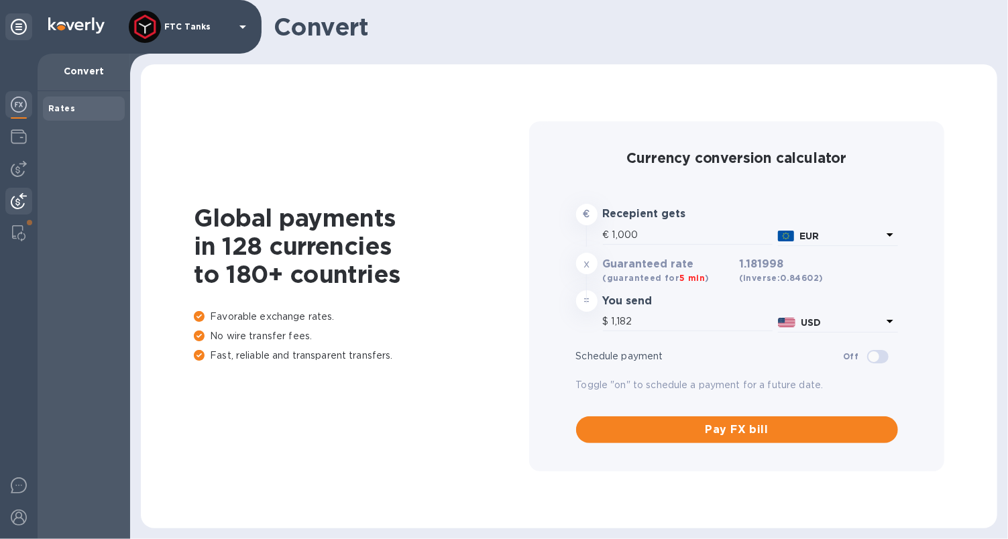
click at [23, 196] on img at bounding box center [19, 201] width 16 height 16
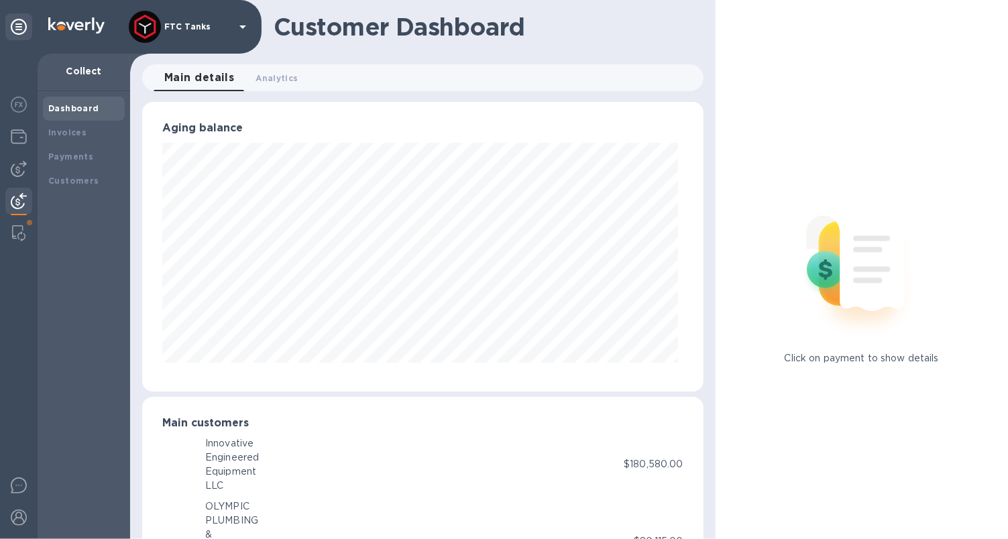
scroll to position [670523, 670257]
click at [89, 162] on div "Payments" at bounding box center [83, 156] width 71 height 13
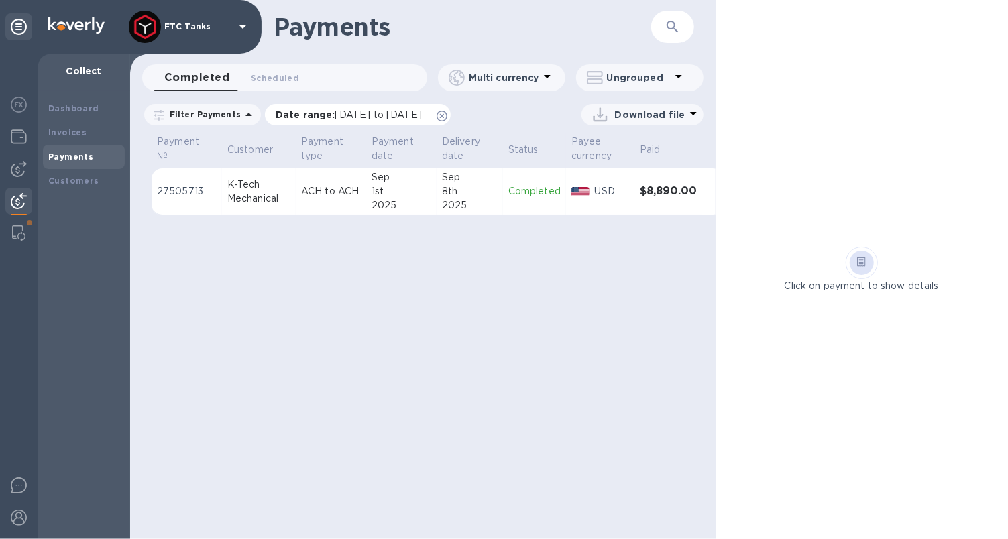
click at [447, 118] on icon at bounding box center [442, 116] width 11 height 11
